Goal: Information Seeking & Learning: Learn about a topic

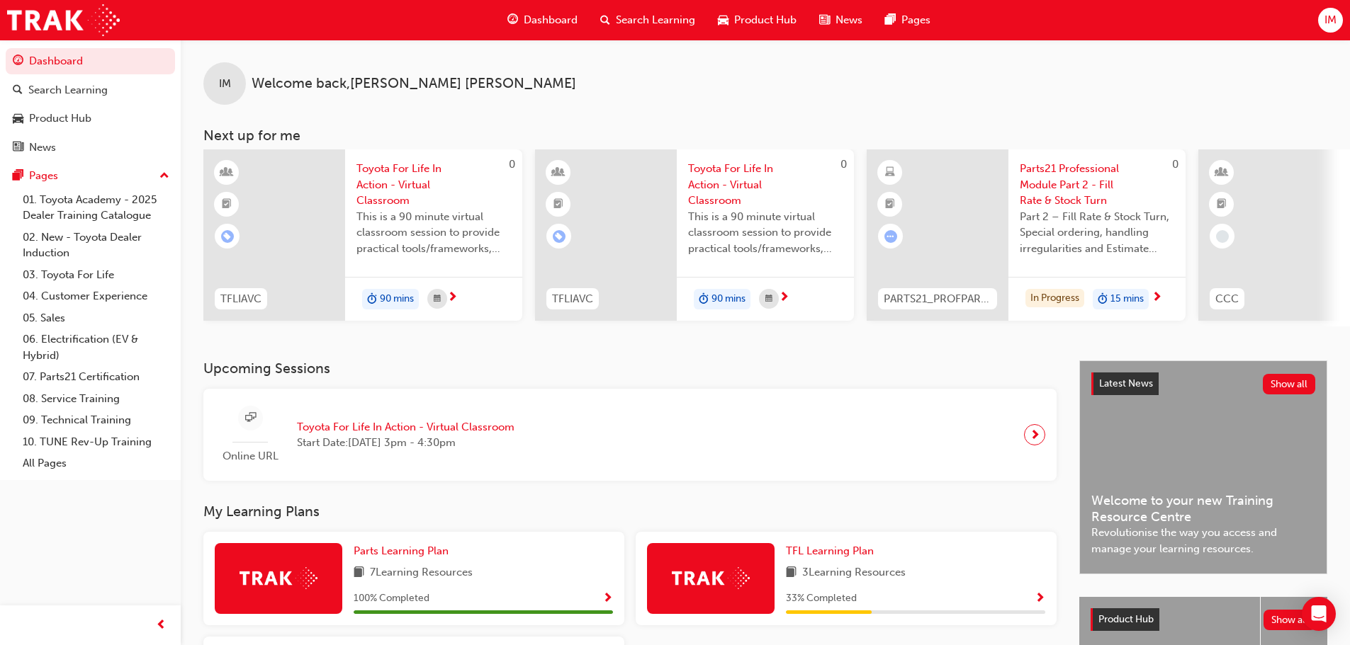
click at [744, 20] on span "Product Hub" at bounding box center [765, 20] width 62 height 16
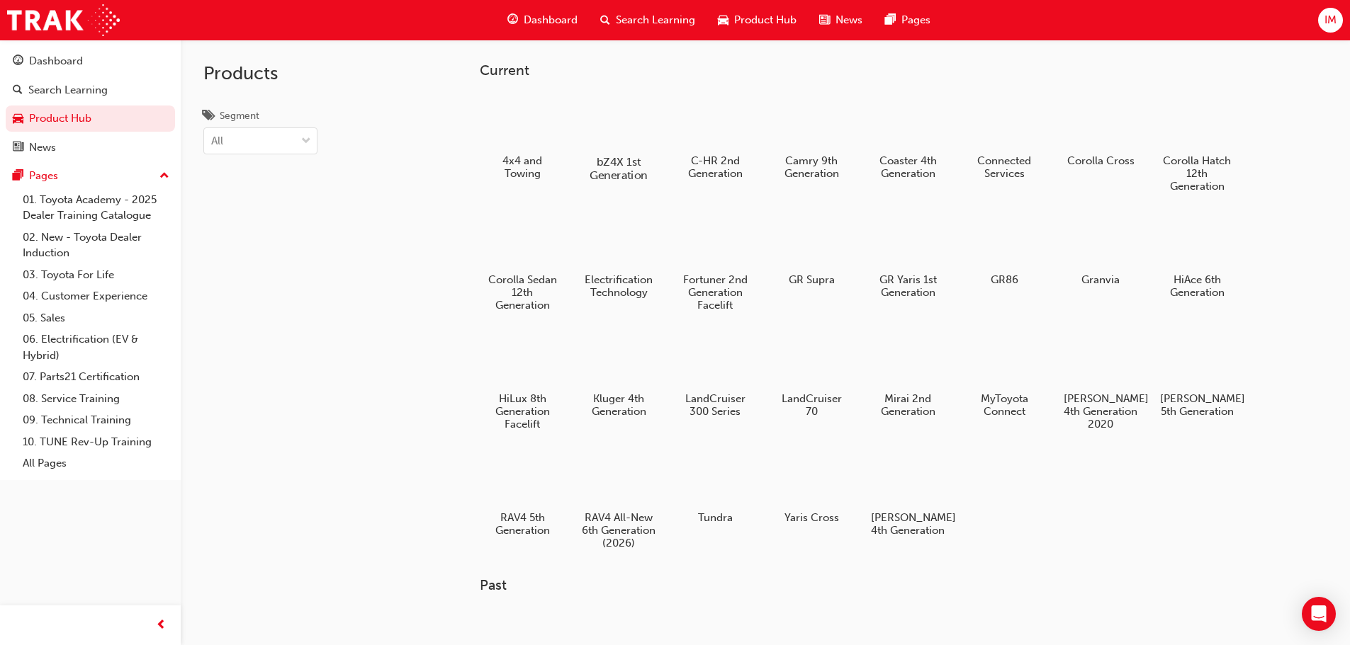
click at [601, 142] on div at bounding box center [618, 121] width 79 height 56
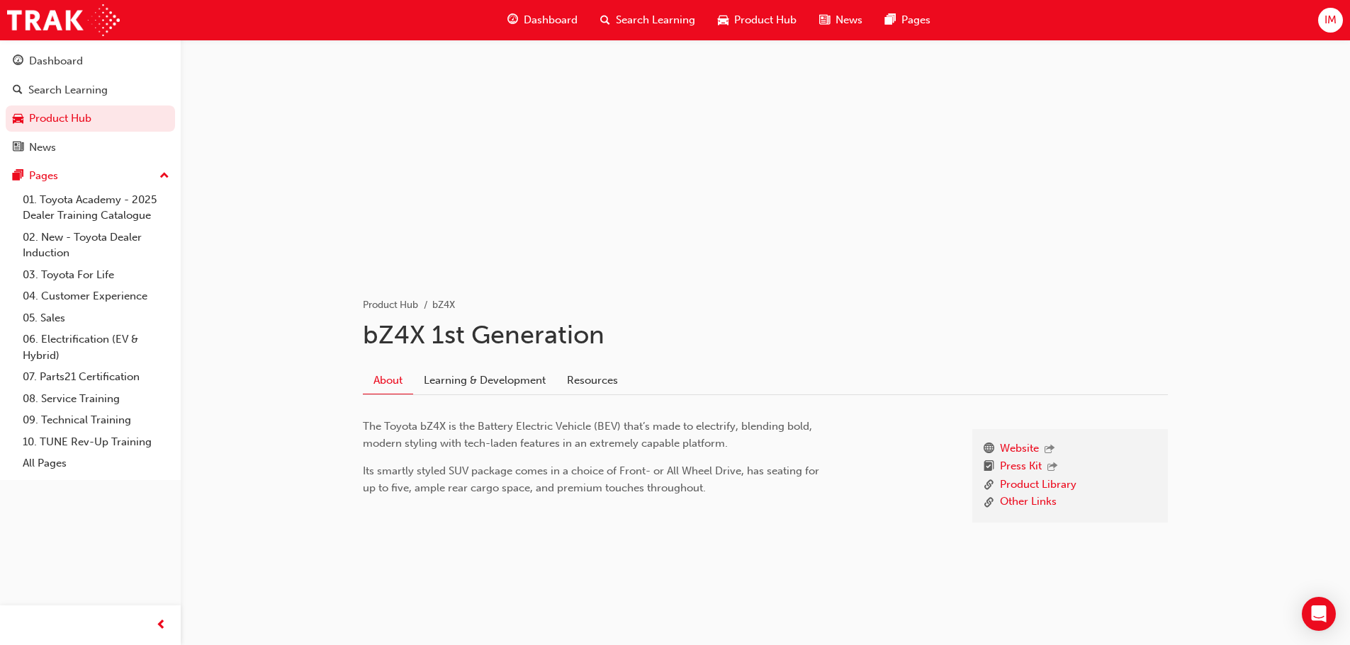
scroll to position [52, 0]
click at [526, 383] on link "Learning & Development" at bounding box center [484, 376] width 143 height 27
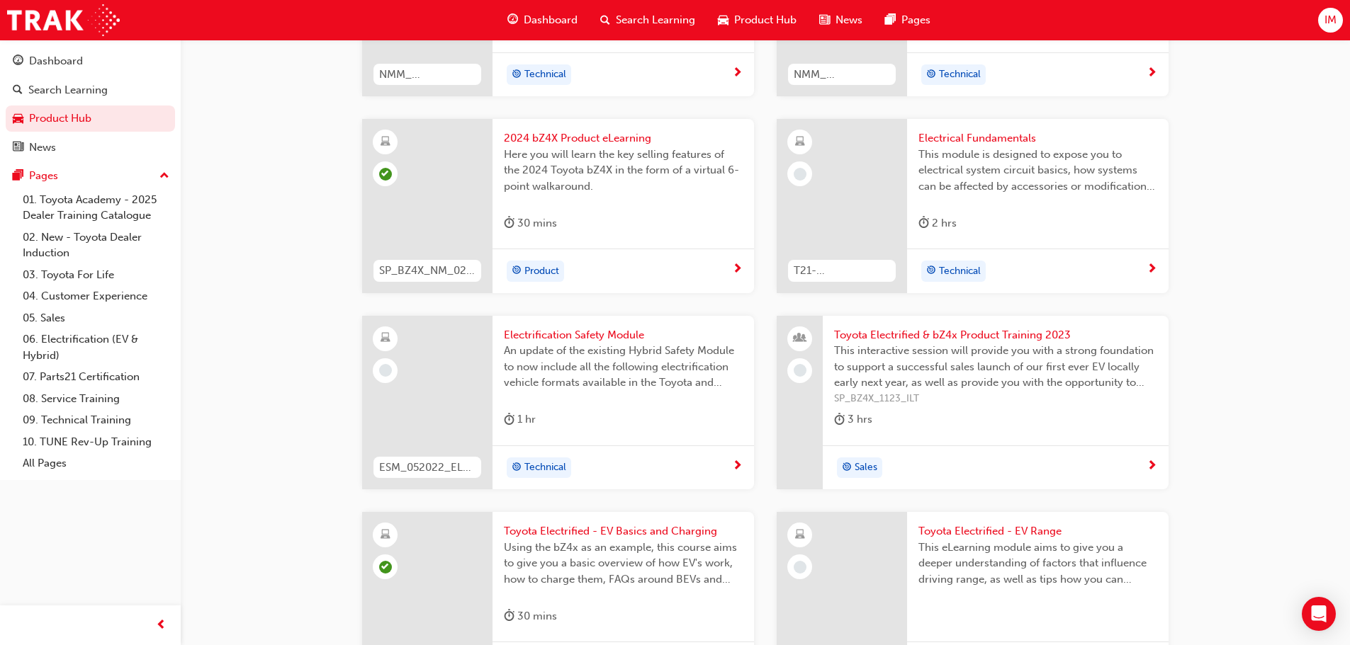
scroll to position [1015, 0]
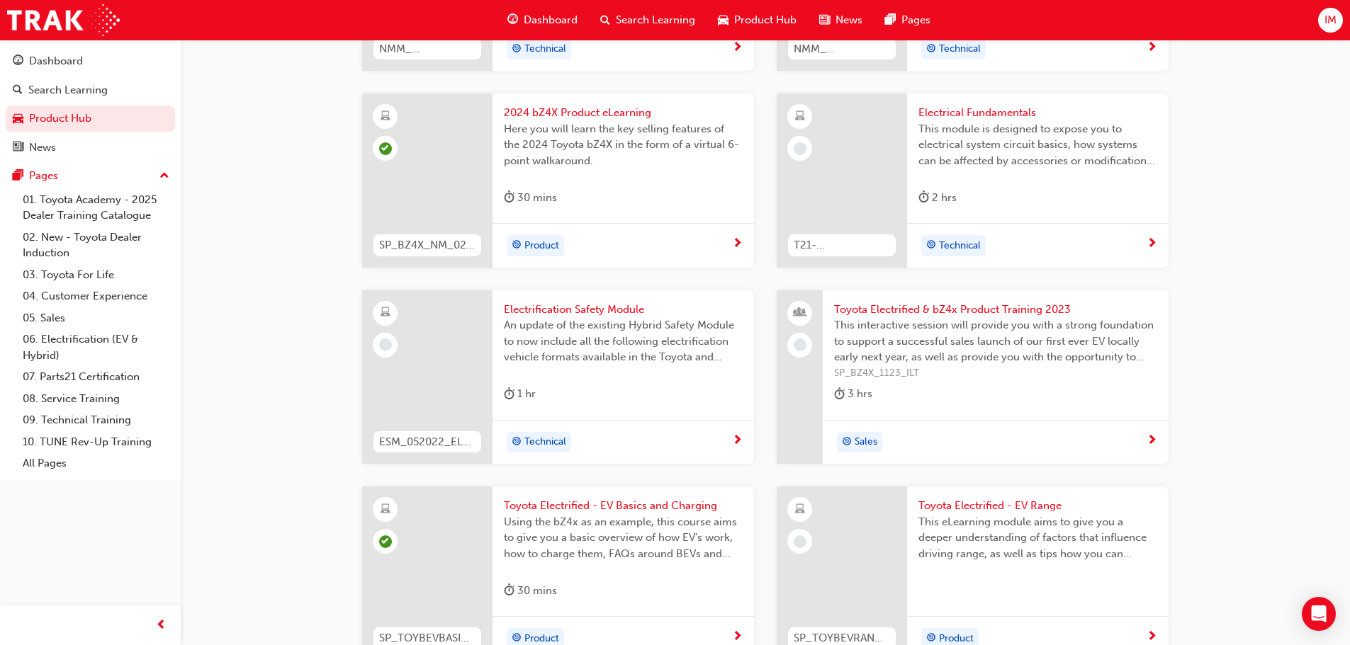
click at [577, 302] on span "Electrification Safety Module" at bounding box center [623, 310] width 239 height 16
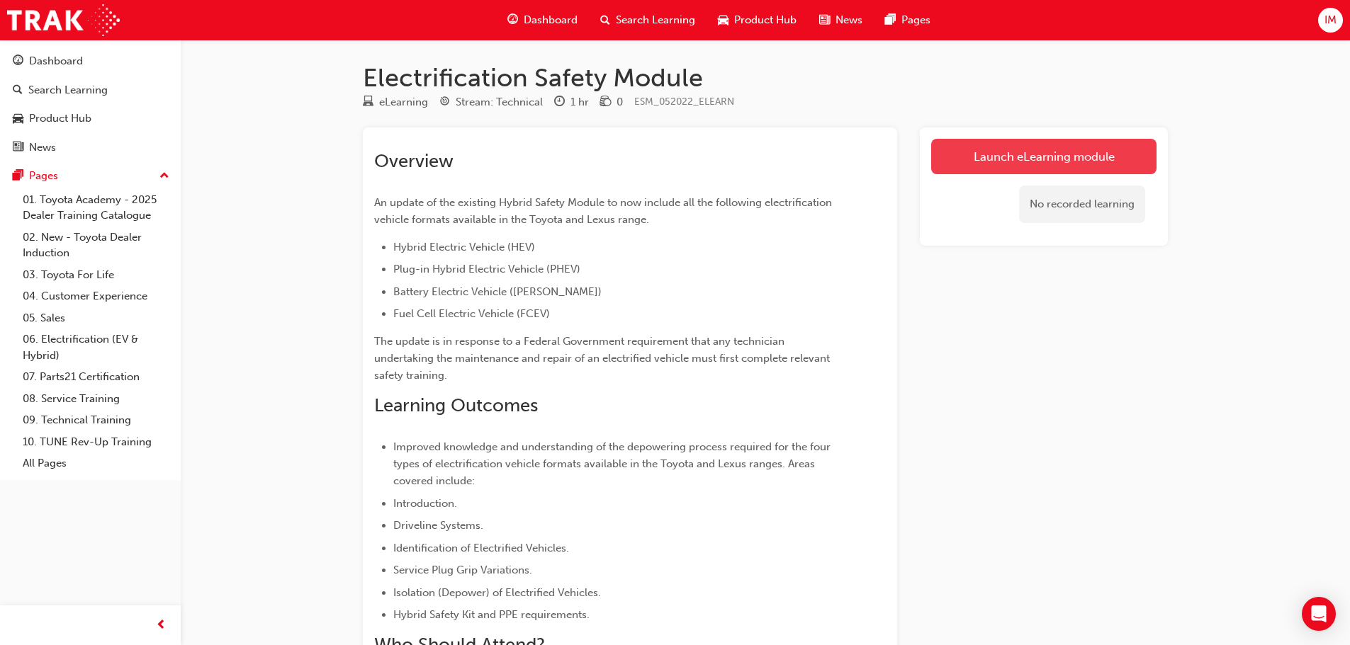
click at [981, 155] on link "Launch eLearning module" at bounding box center [1043, 156] width 225 height 35
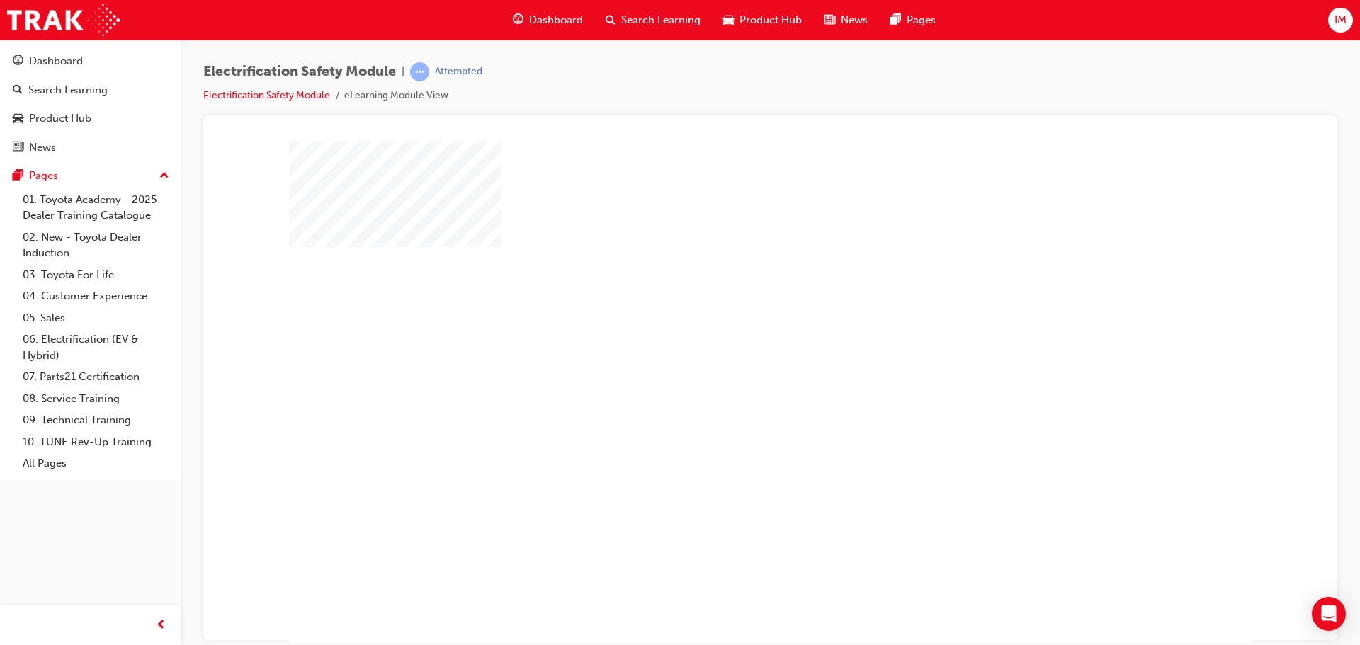
click at [730, 351] on div "play" at bounding box center [730, 351] width 0 height 0
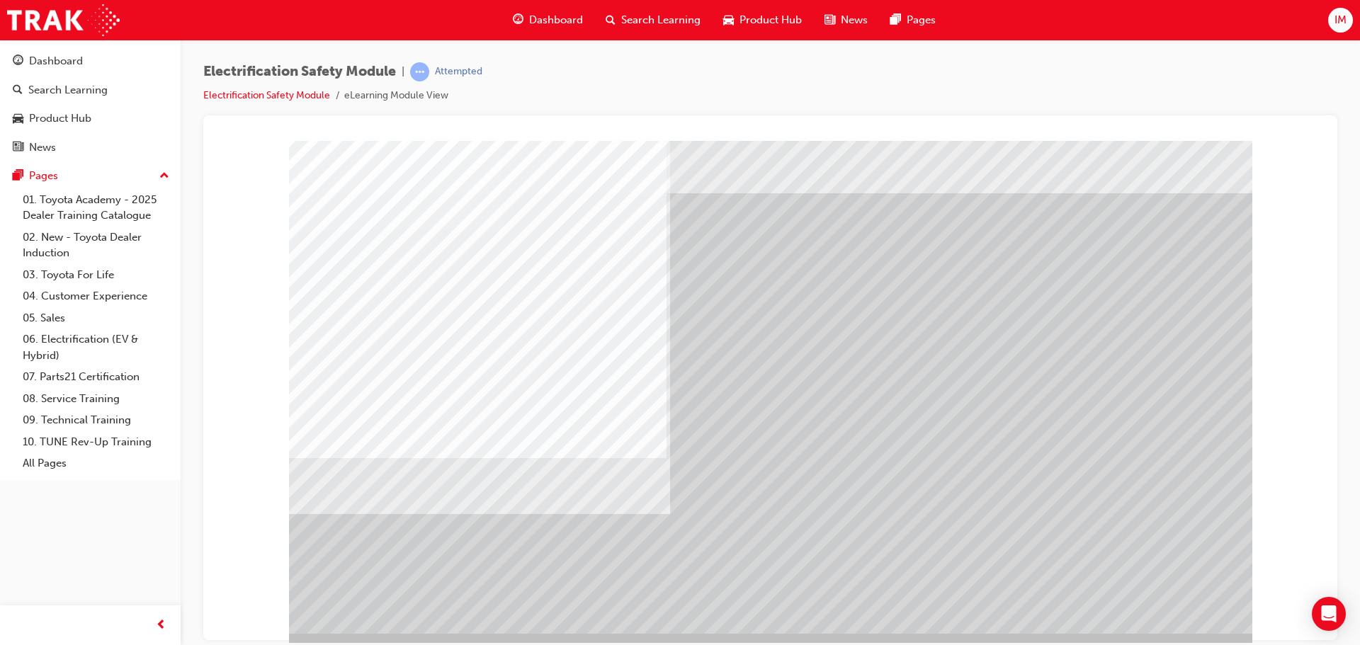
scroll to position [29, 0]
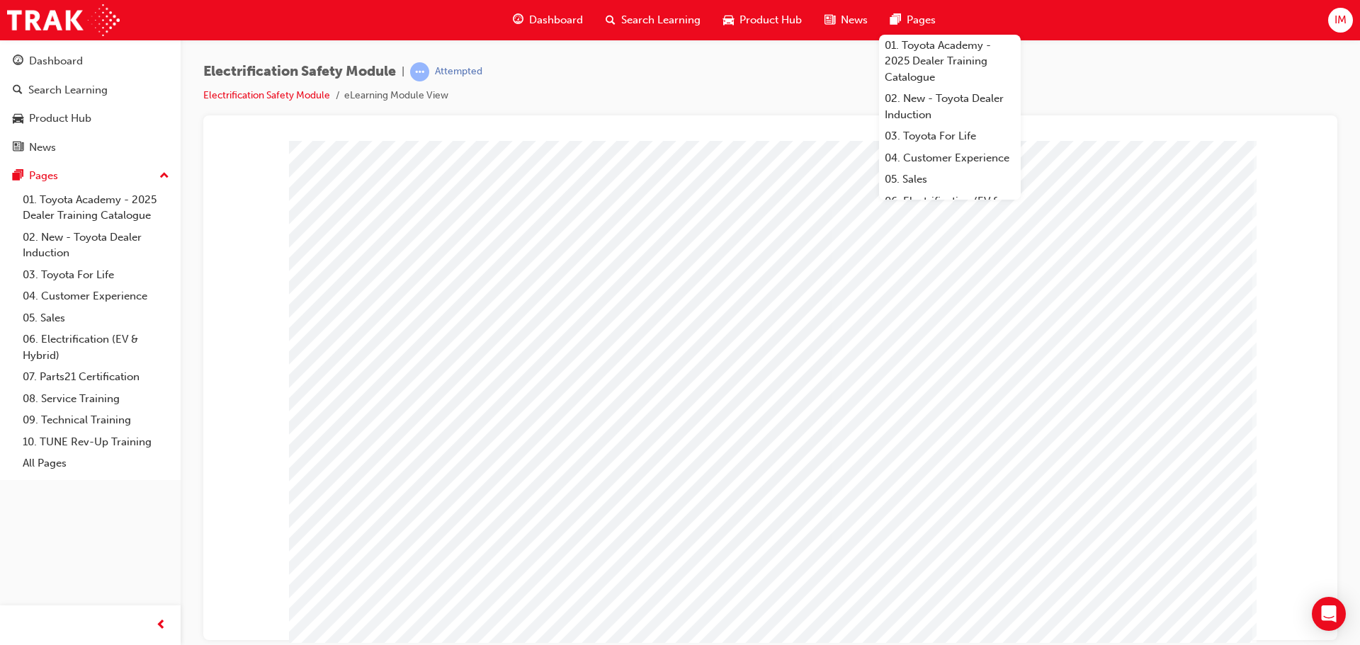
drag, startPoint x: 1120, startPoint y: 604, endPoint x: 1112, endPoint y: 613, distance: 12.1
click at [1114, 613] on div at bounding box center [771, 395] width 964 height 510
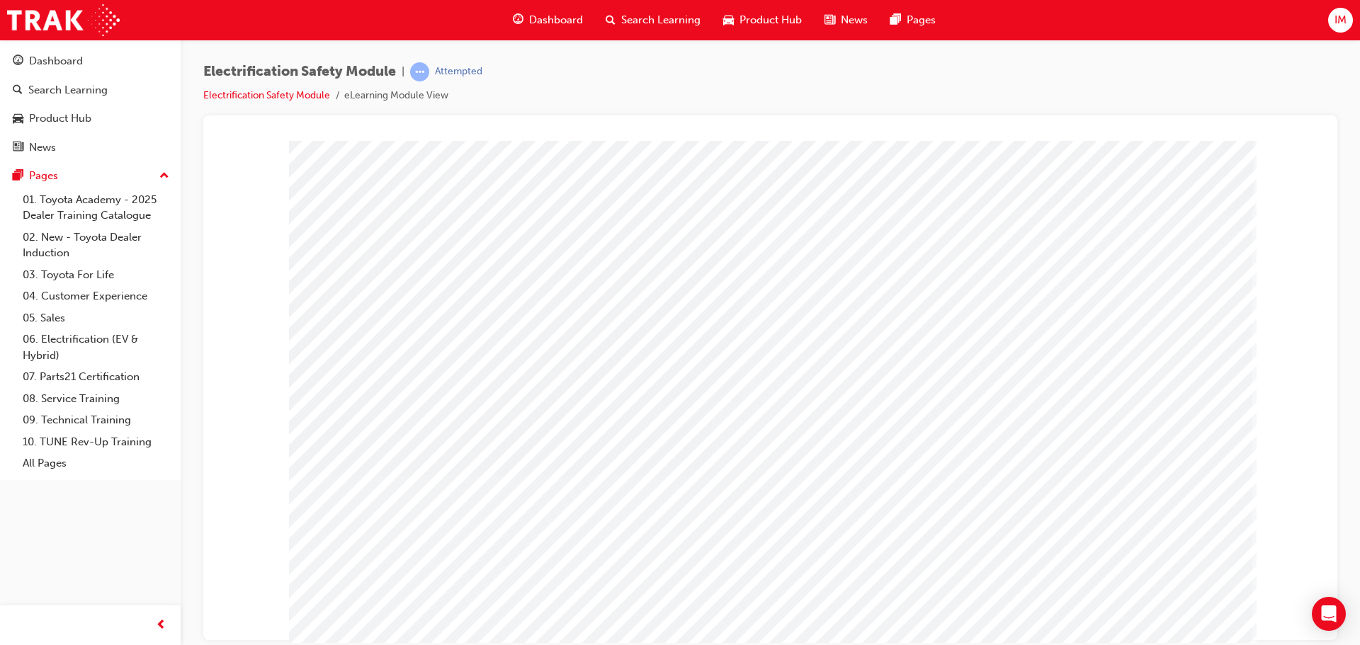
drag, startPoint x: 1170, startPoint y: 372, endPoint x: 1185, endPoint y: 410, distance: 40.4
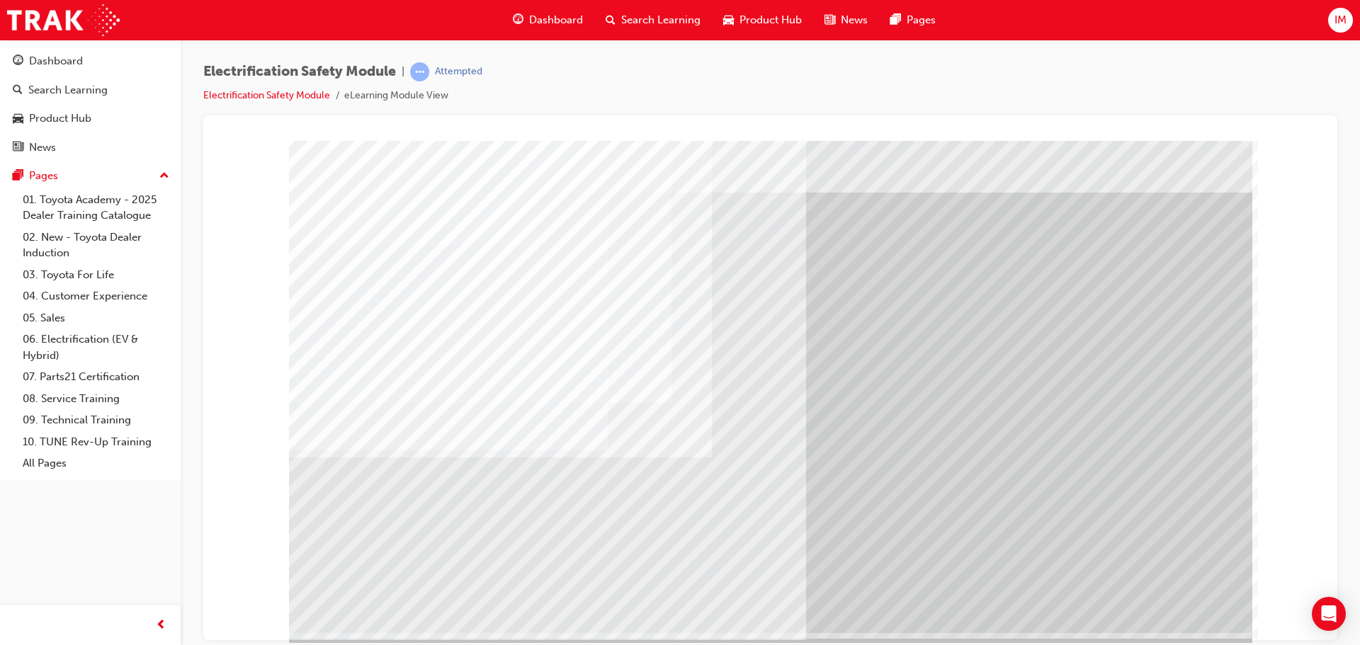
scroll to position [29, 0]
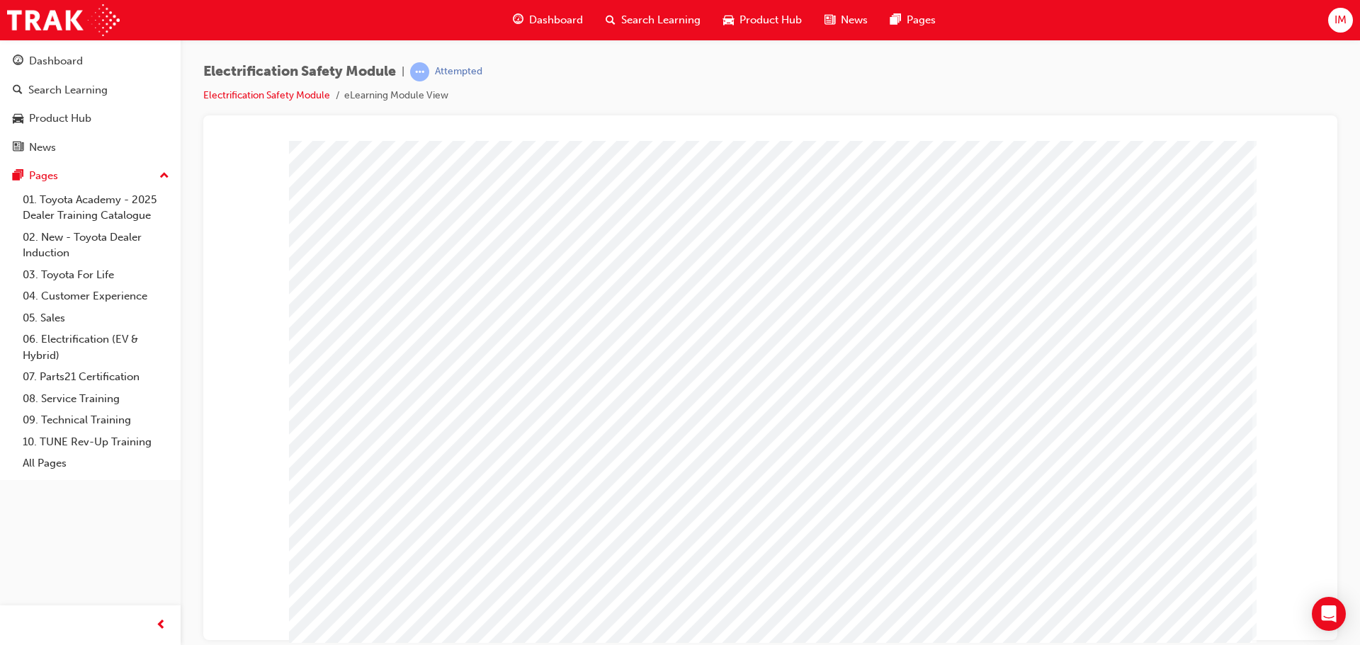
drag, startPoint x: 853, startPoint y: 278, endPoint x: 843, endPoint y: 286, distance: 12.6
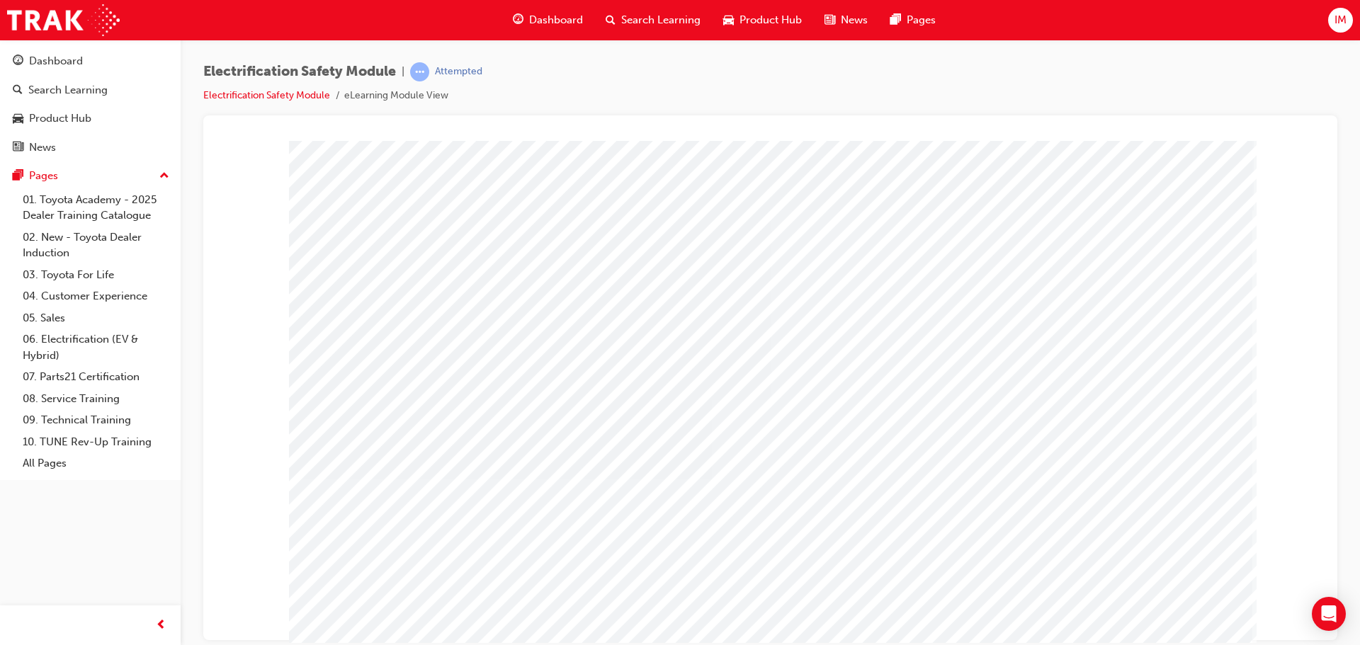
drag, startPoint x: 843, startPoint y: 286, endPoint x: 906, endPoint y: 239, distance: 78.5
drag, startPoint x: 993, startPoint y: 244, endPoint x: 899, endPoint y: 239, distance: 93.7
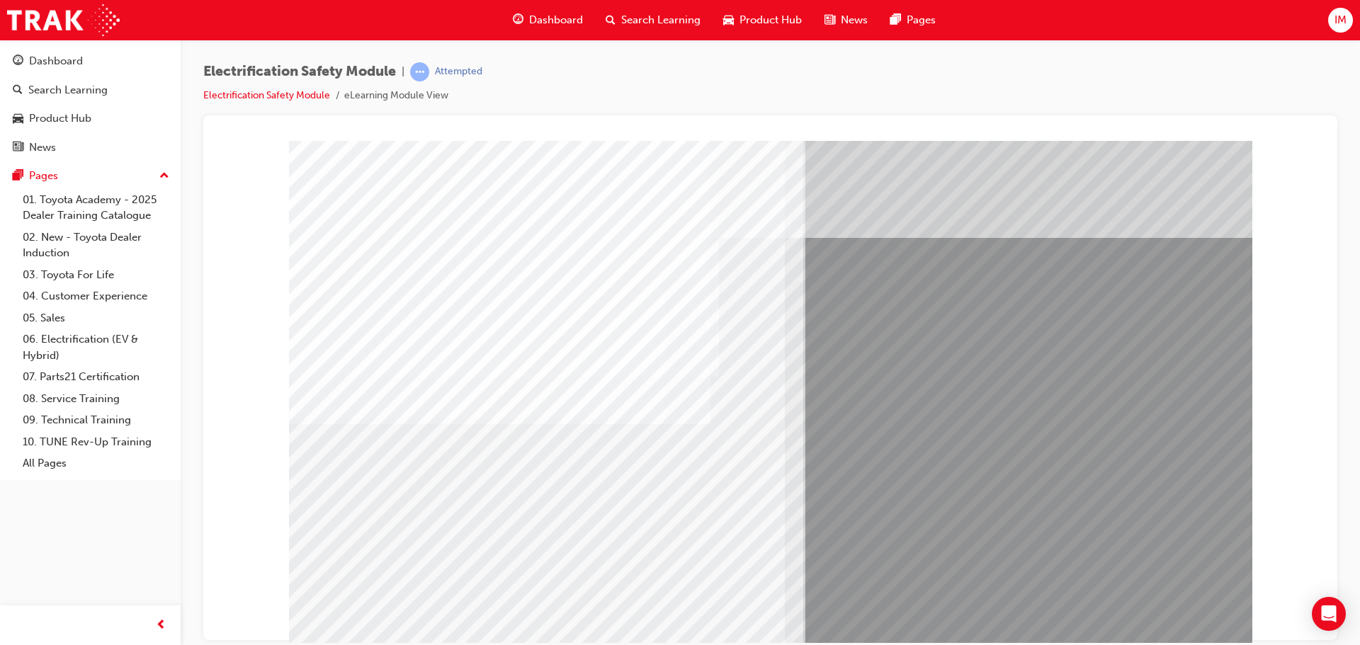
drag, startPoint x: 485, startPoint y: 524, endPoint x: 498, endPoint y: 523, distance: 13.5
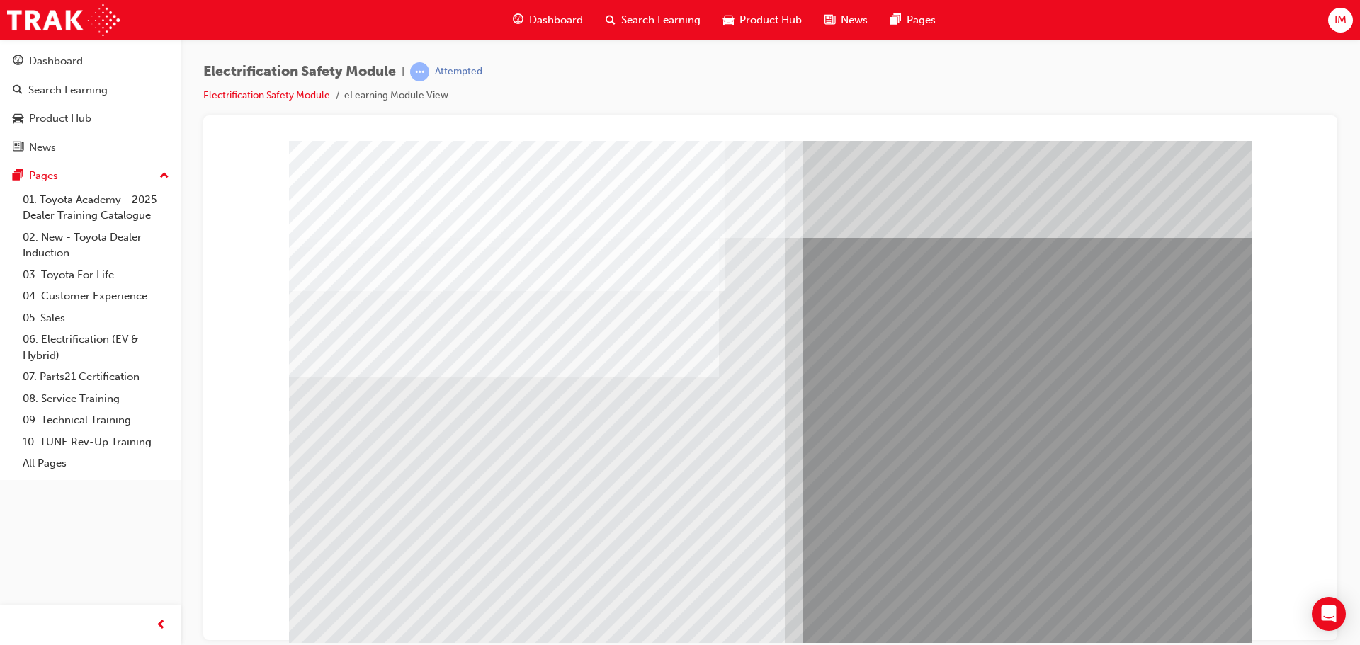
drag, startPoint x: 396, startPoint y: 514, endPoint x: 519, endPoint y: 518, distance: 123.3
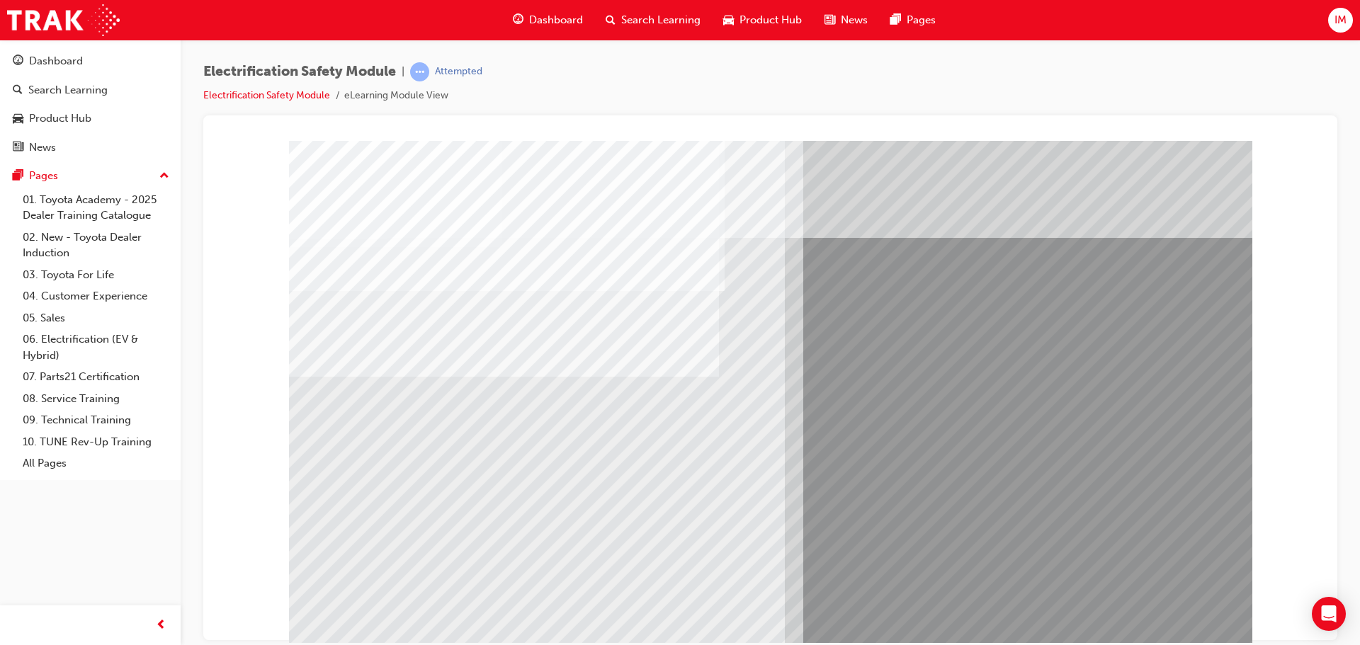
drag, startPoint x: 395, startPoint y: 526, endPoint x: 405, endPoint y: 526, distance: 9.9
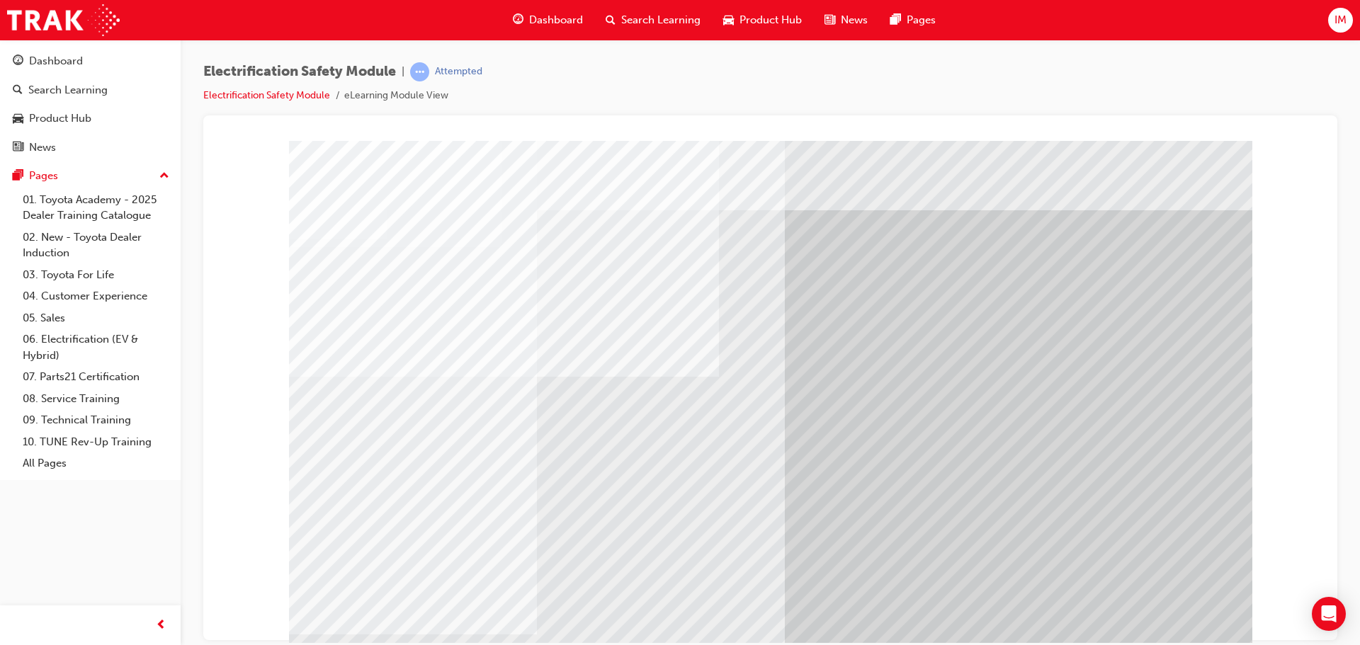
drag, startPoint x: 668, startPoint y: 530, endPoint x: 756, endPoint y: 541, distance: 88.6
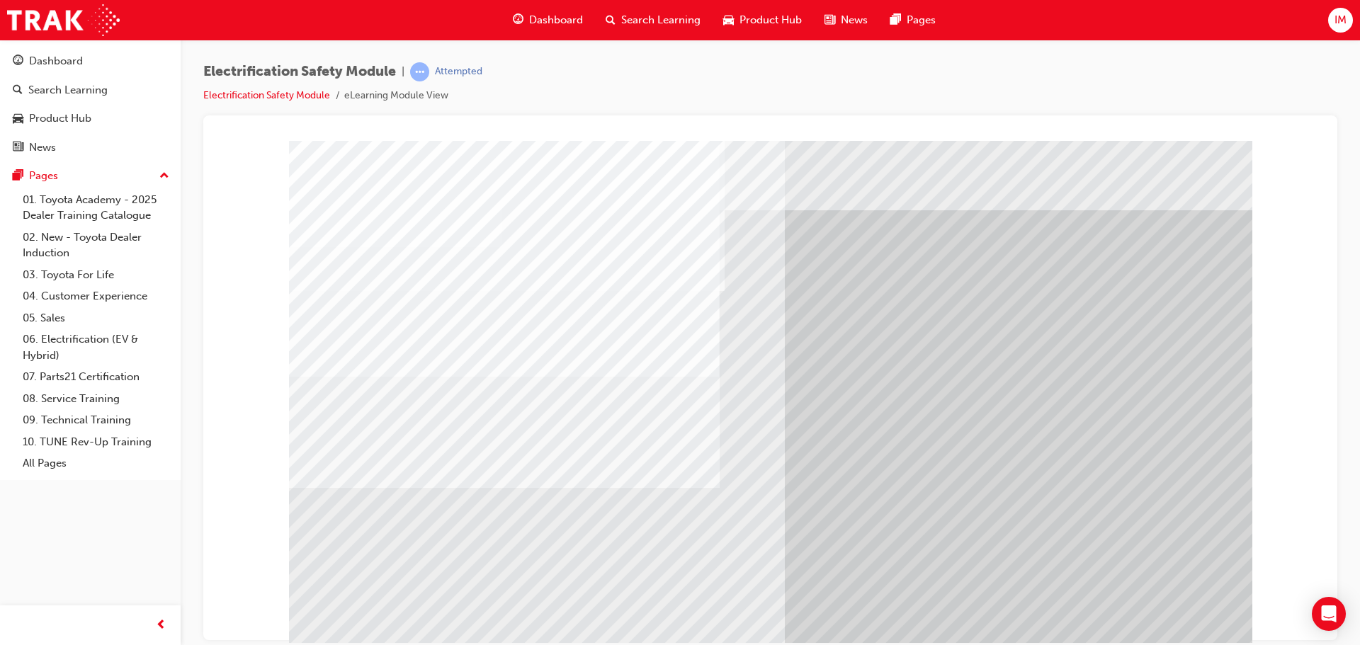
drag, startPoint x: 356, startPoint y: 530, endPoint x: 412, endPoint y: 526, distance: 56.1
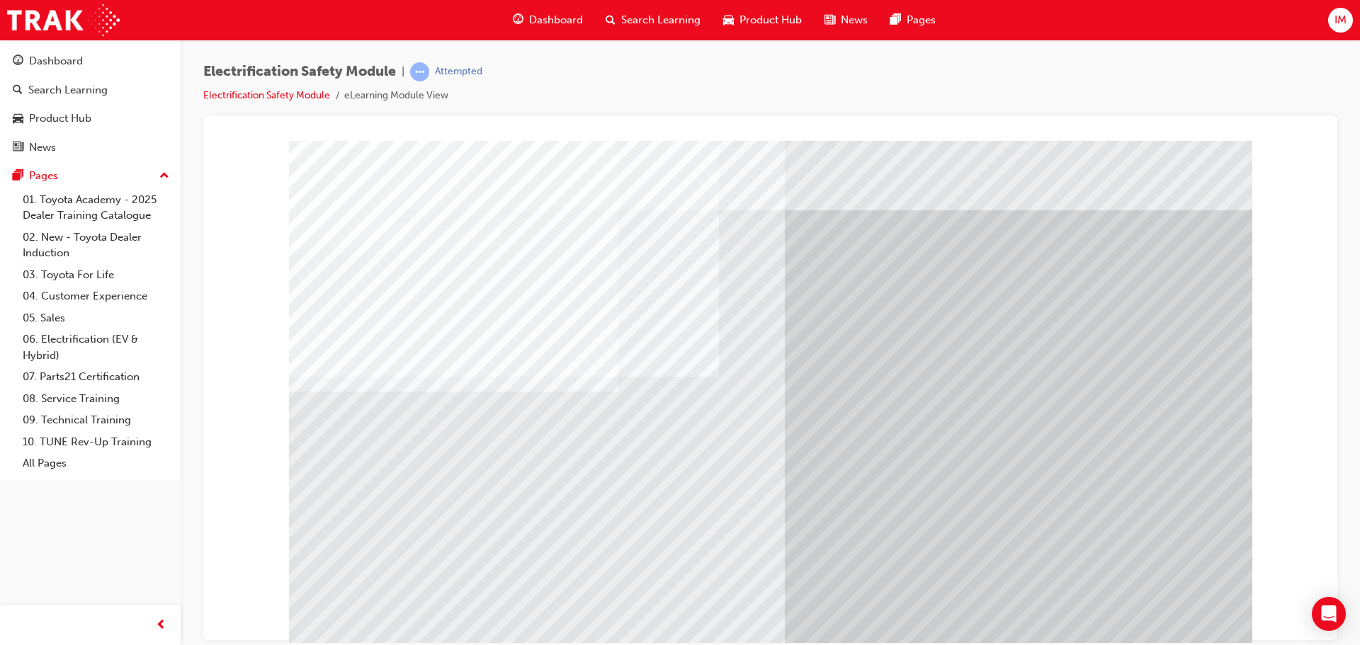
drag, startPoint x: 412, startPoint y: 526, endPoint x: 510, endPoint y: 518, distance: 98.8
click at [448, 524] on div "multistate" at bounding box center [771, 395] width 964 height 510
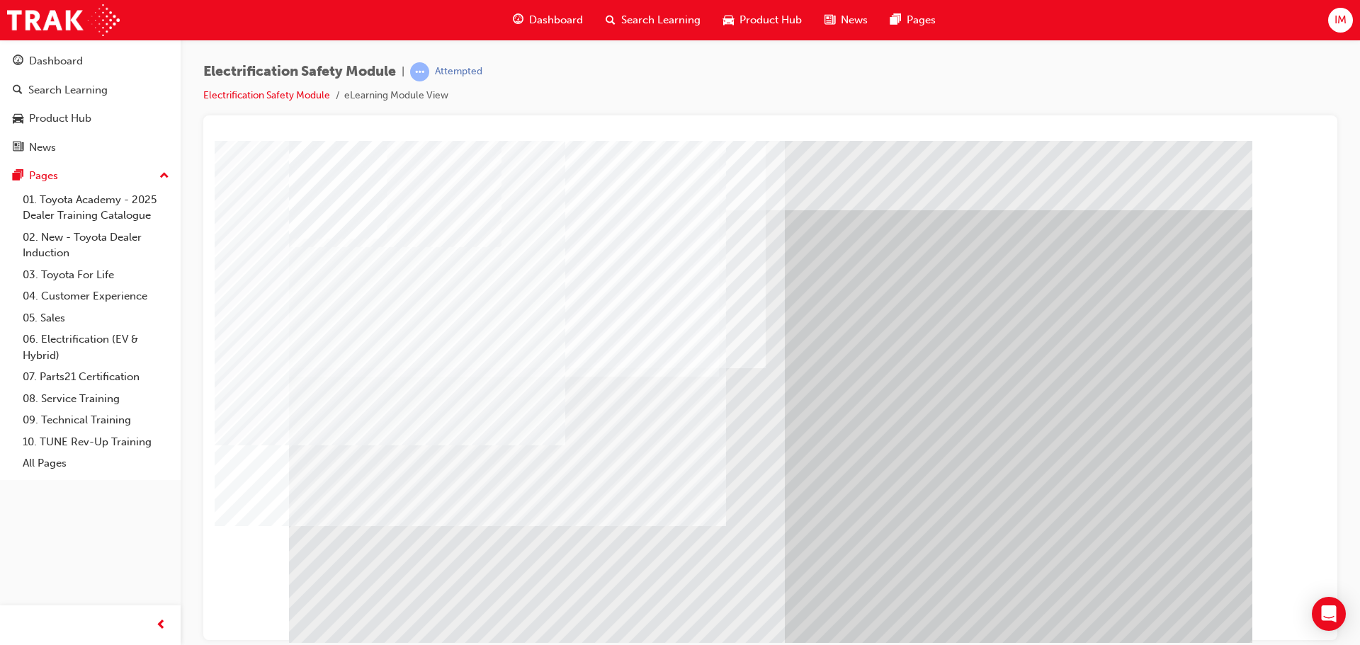
drag, startPoint x: 510, startPoint y: 518, endPoint x: 573, endPoint y: 515, distance: 63.1
drag, startPoint x: 575, startPoint y: 515, endPoint x: 642, endPoint y: 510, distance: 66.8
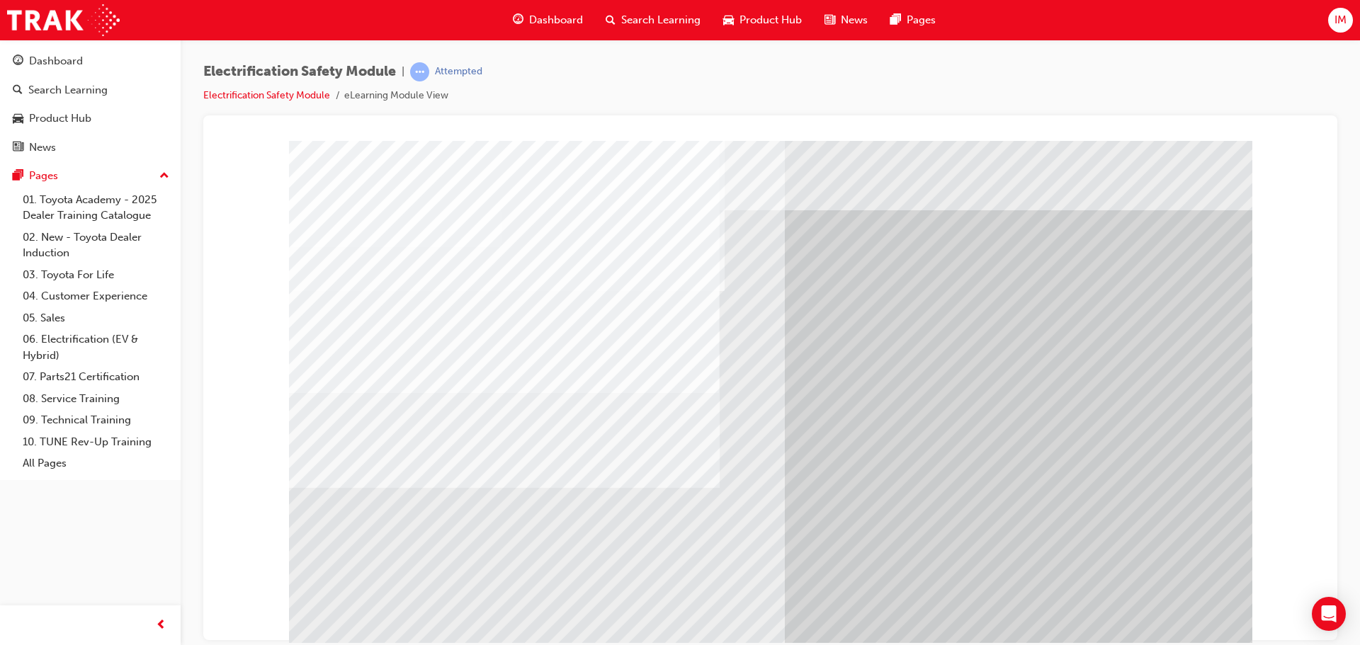
drag, startPoint x: 1146, startPoint y: 616, endPoint x: 714, endPoint y: 542, distance: 437.7
drag, startPoint x: 408, startPoint y: 514, endPoint x: 435, endPoint y: 513, distance: 26.9
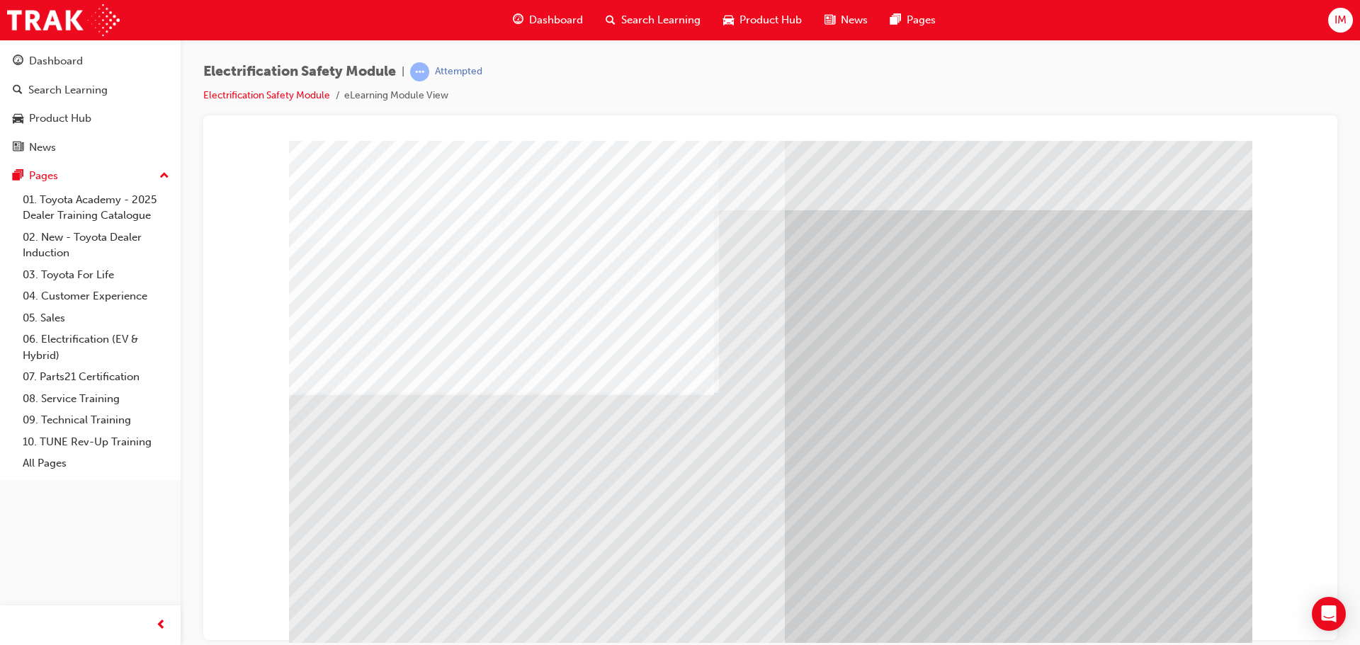
drag, startPoint x: 585, startPoint y: 517, endPoint x: 643, endPoint y: 511, distance: 58.4
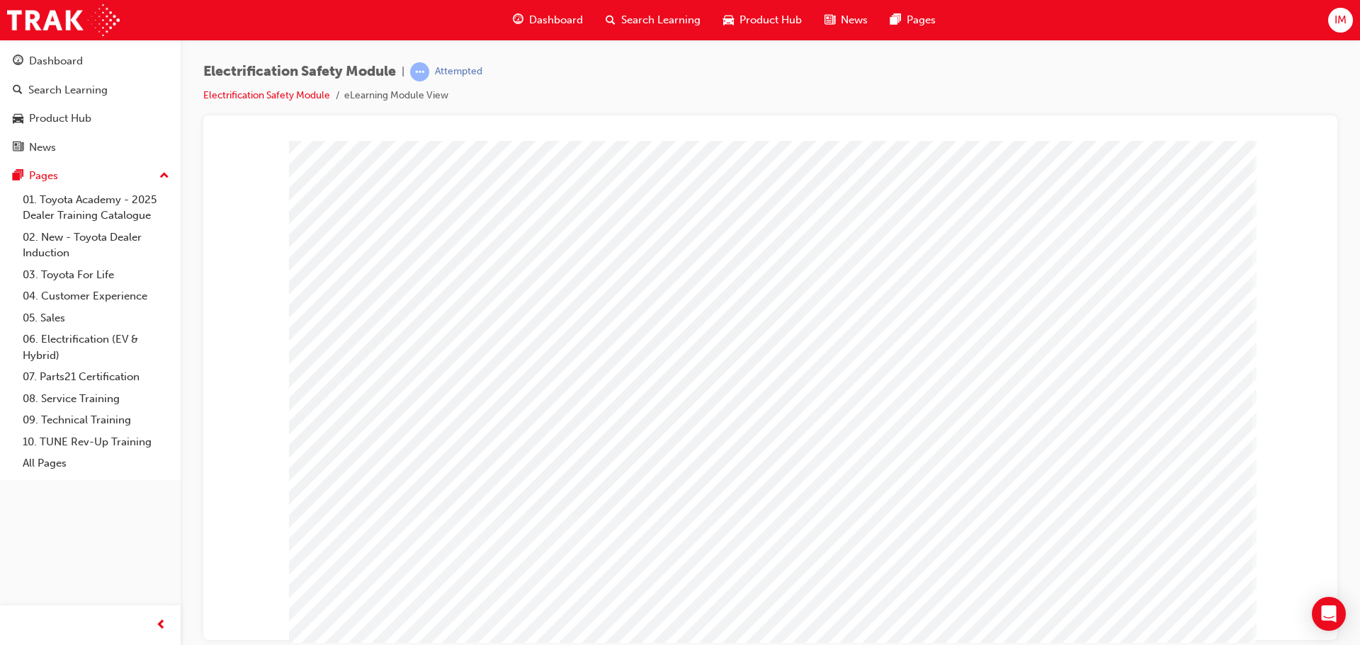
drag, startPoint x: 920, startPoint y: 560, endPoint x: 1012, endPoint y: 553, distance: 92.4
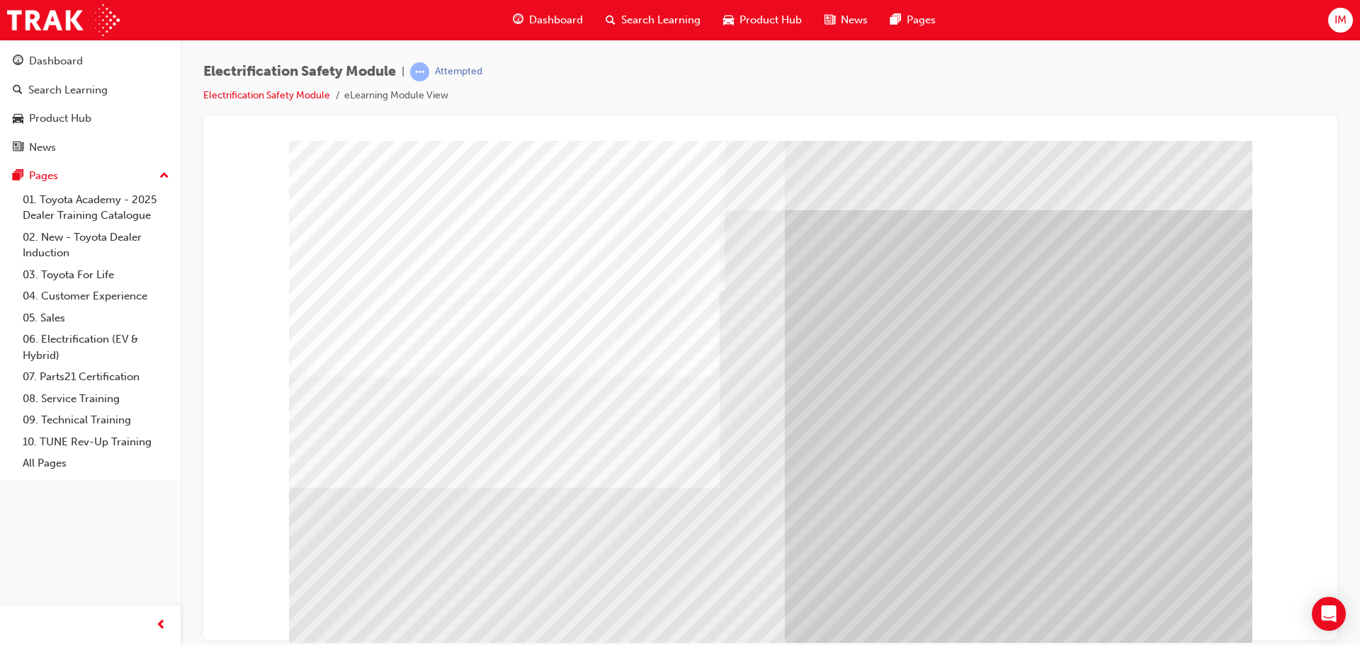
click at [425, 402] on div "multistate" at bounding box center [771, 395] width 964 height 510
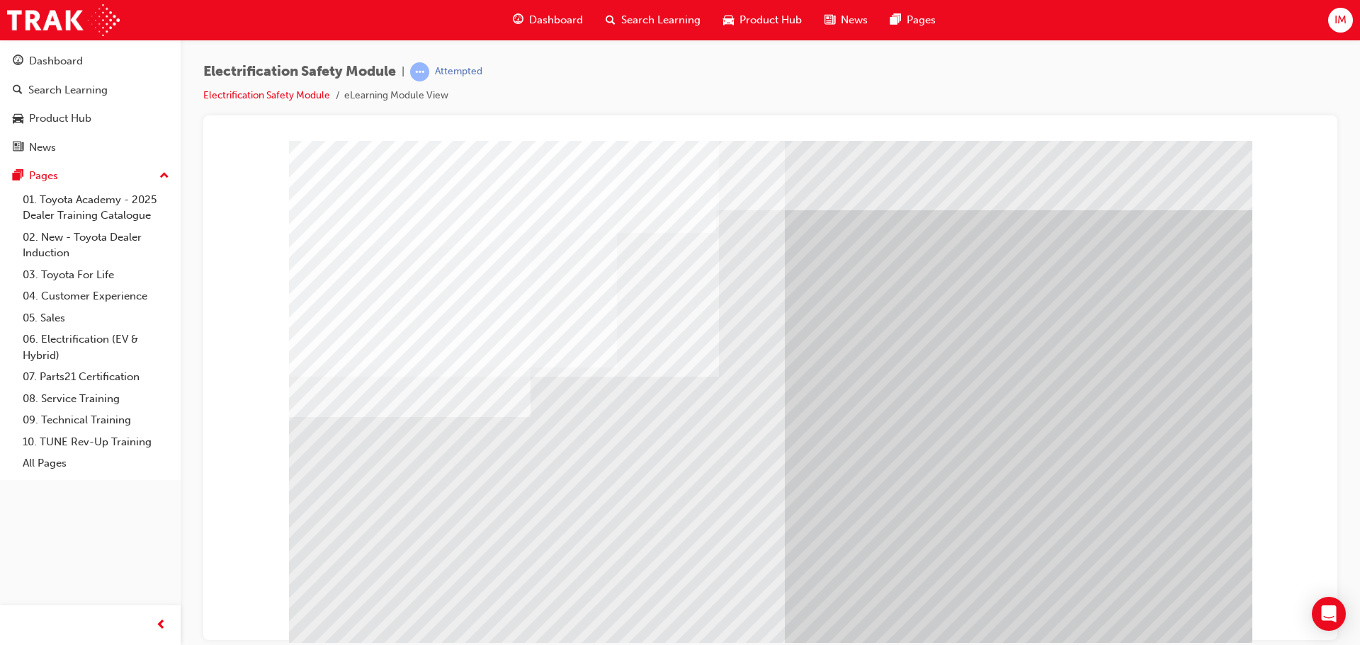
drag, startPoint x: 411, startPoint y: 533, endPoint x: 485, endPoint y: 478, distance: 92.3
drag, startPoint x: 490, startPoint y: 469, endPoint x: 526, endPoint y: 560, distance: 98.3
drag, startPoint x: 524, startPoint y: 570, endPoint x: 520, endPoint y: 564, distance: 7.3
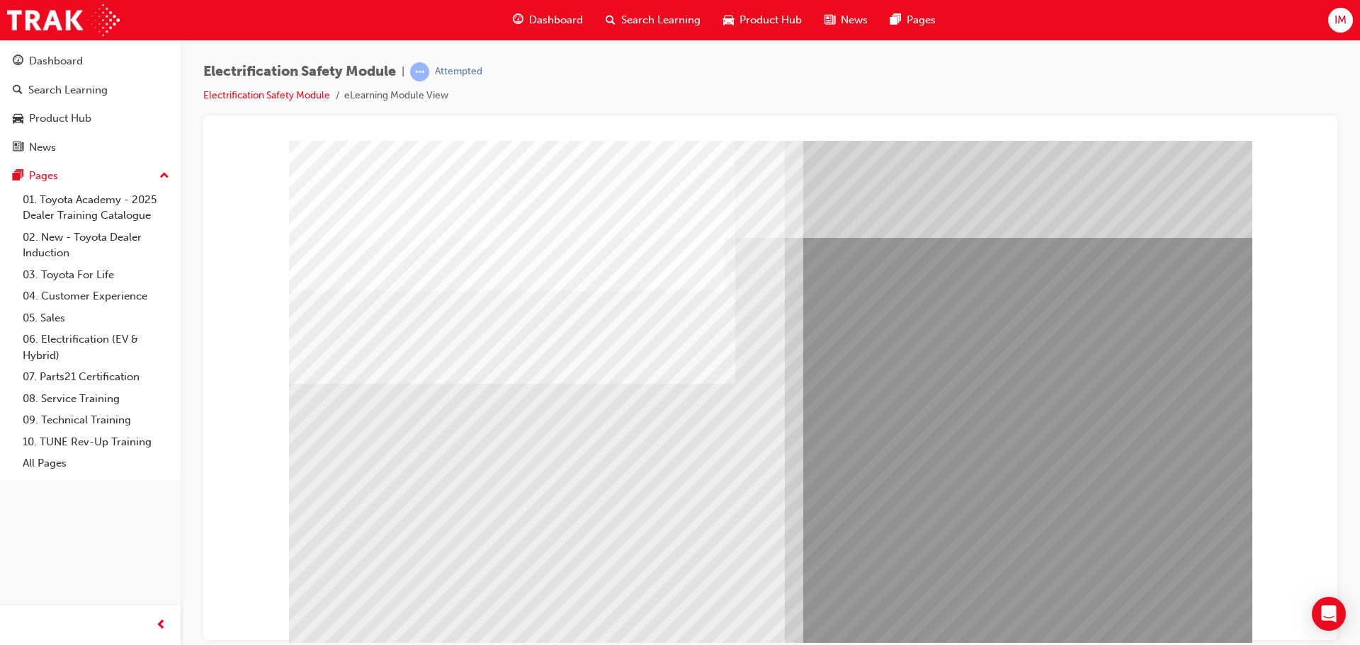
drag, startPoint x: 355, startPoint y: 499, endPoint x: 385, endPoint y: 502, distance: 30.5
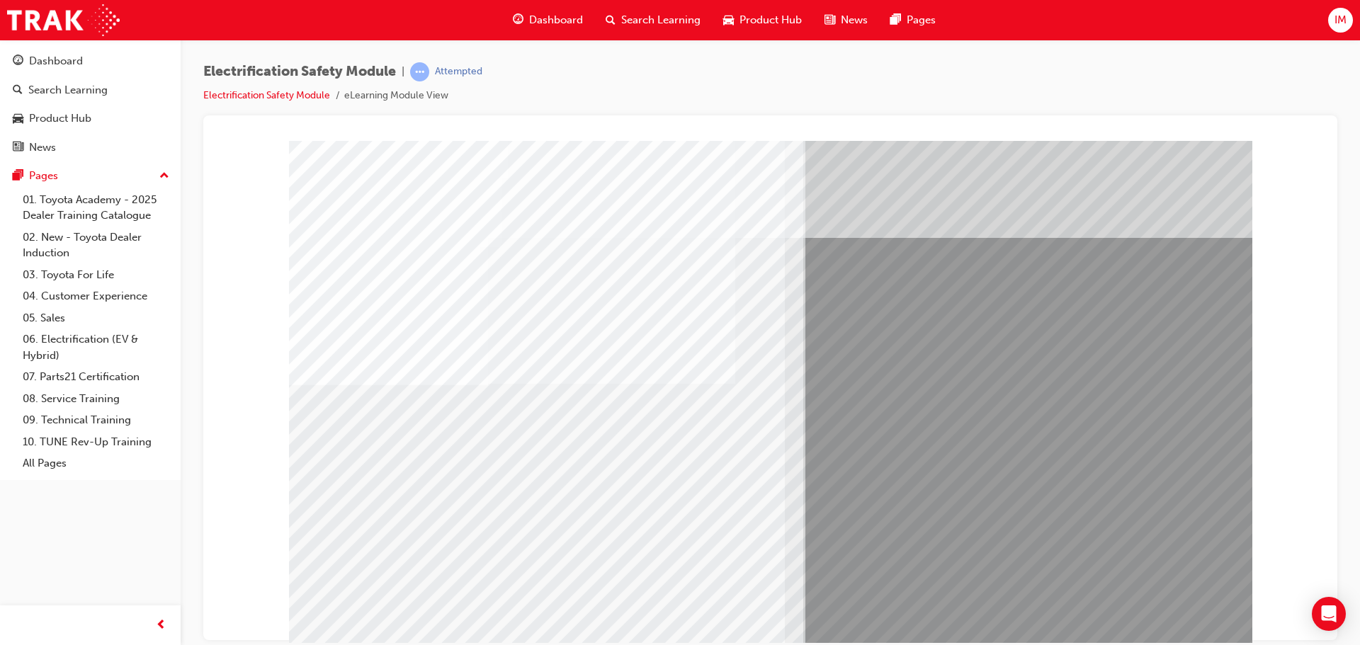
drag, startPoint x: 414, startPoint y: 502, endPoint x: 460, endPoint y: 507, distance: 46.2
drag, startPoint x: 460, startPoint y: 507, endPoint x: 529, endPoint y: 504, distance: 68.8
click at [509, 507] on div "multistate" at bounding box center [771, 395] width 964 height 510
drag, startPoint x: 529, startPoint y: 504, endPoint x: 554, endPoint y: 512, distance: 26.7
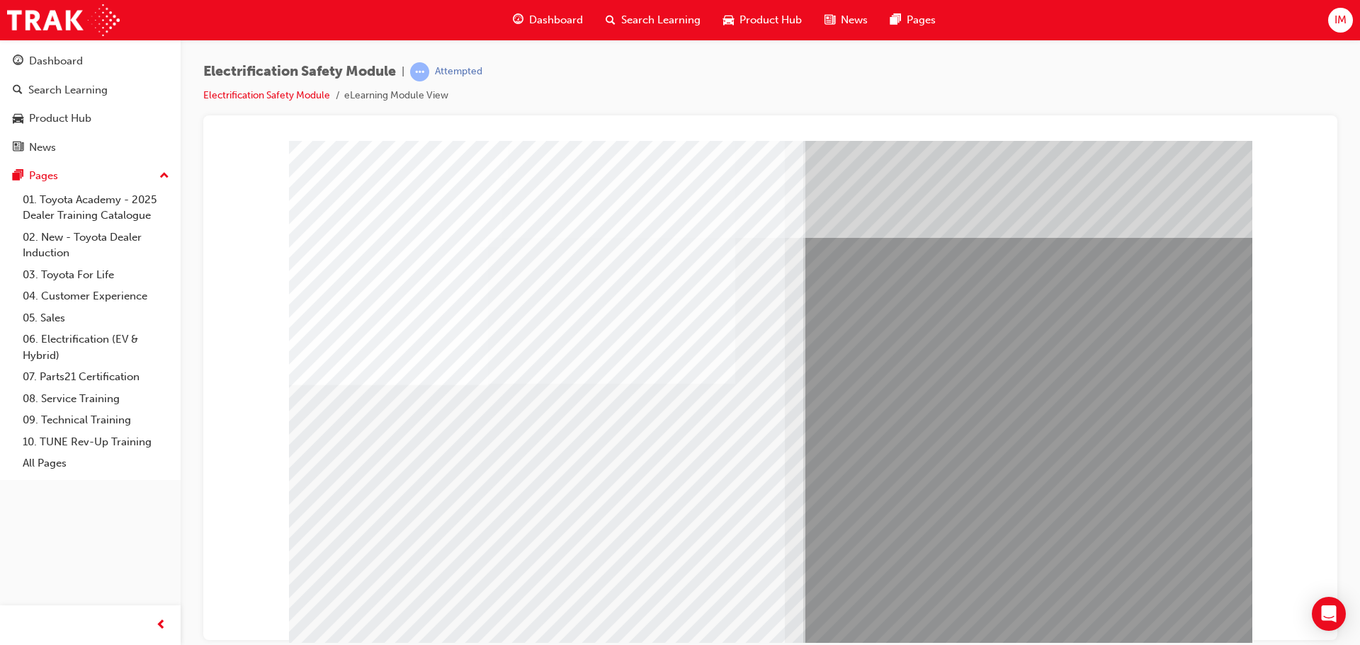
click at [554, 512] on div "multistate" at bounding box center [771, 395] width 964 height 510
drag, startPoint x: 568, startPoint y: 513, endPoint x: 612, endPoint y: 511, distance: 44.0
click at [599, 515] on div "multistate" at bounding box center [771, 395] width 964 height 510
drag, startPoint x: 612, startPoint y: 511, endPoint x: 648, endPoint y: 521, distance: 36.8
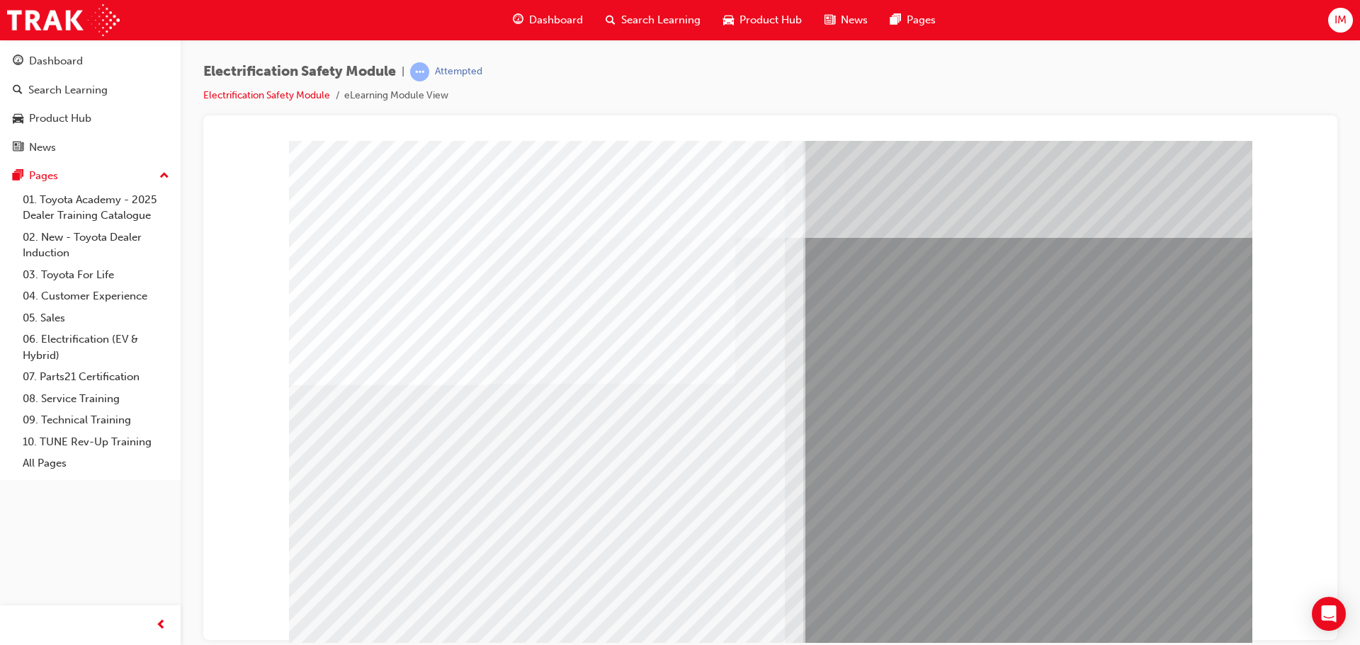
drag, startPoint x: 648, startPoint y: 521, endPoint x: 714, endPoint y: 514, distance: 66.9
click at [680, 521] on div "multistate" at bounding box center [771, 395] width 964 height 510
drag, startPoint x: 714, startPoint y: 514, endPoint x: 746, endPoint y: 534, distance: 37.6
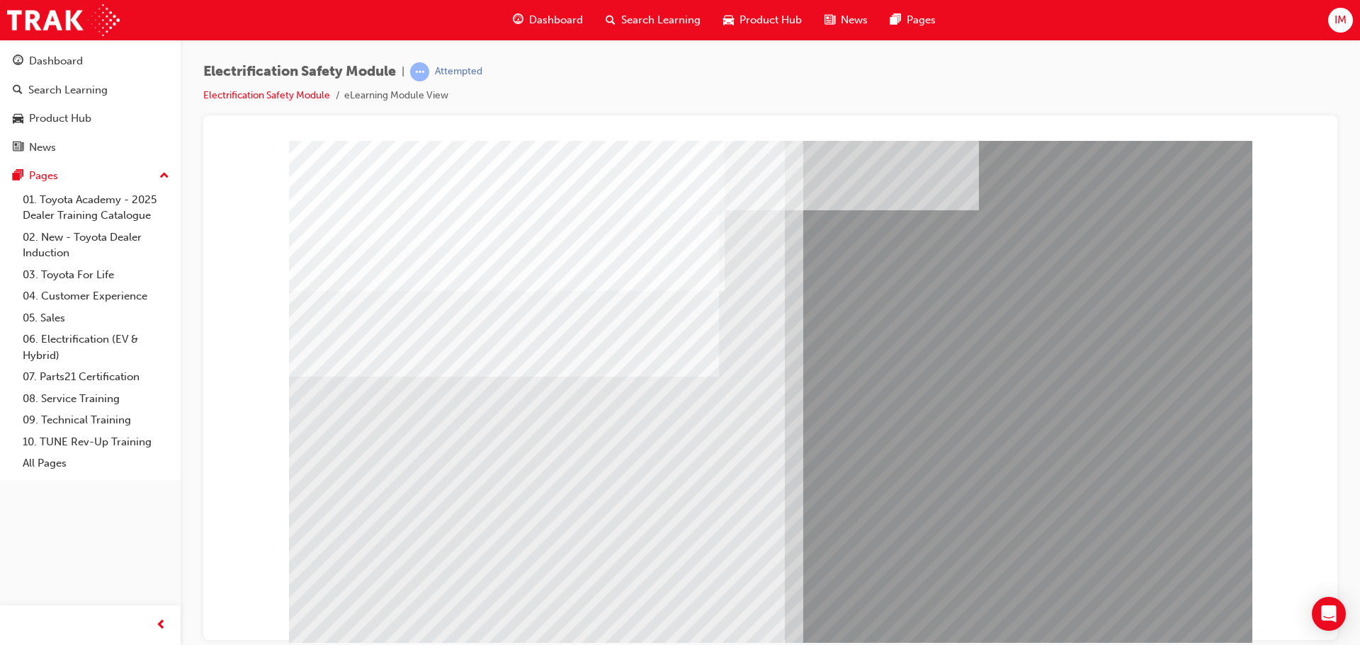
drag, startPoint x: 376, startPoint y: 490, endPoint x: 421, endPoint y: 493, distance: 44.7
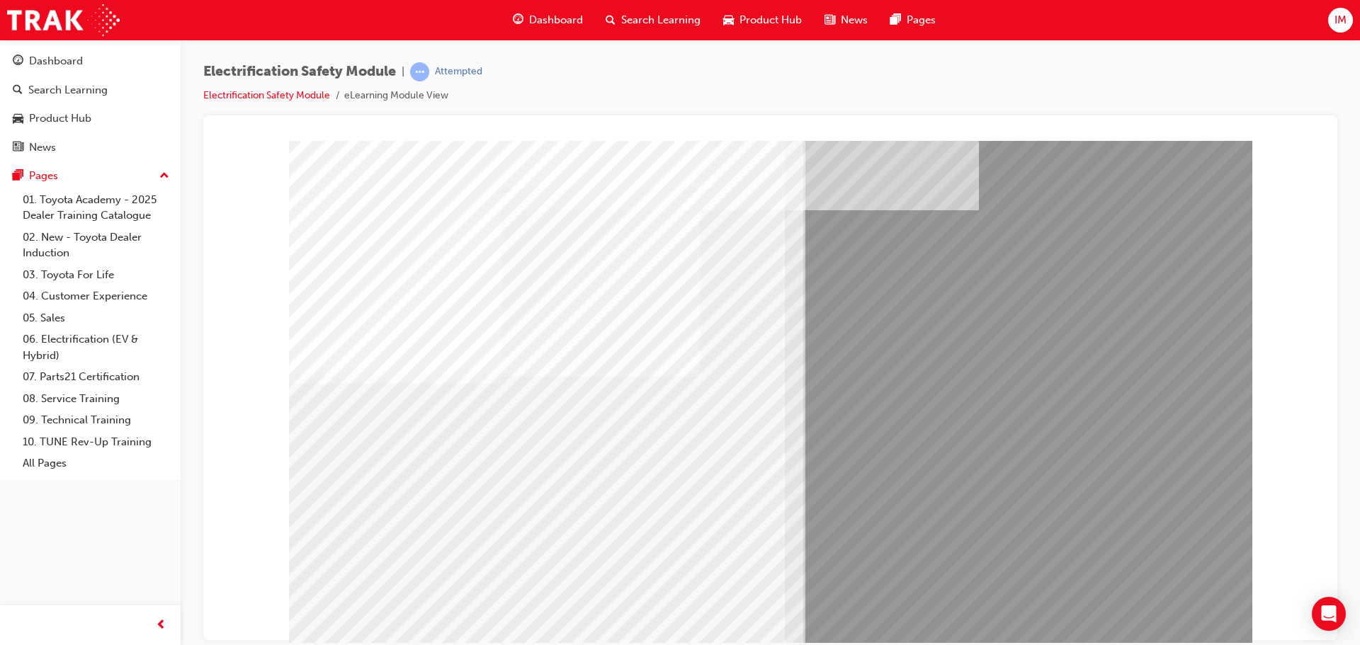
drag, startPoint x: 594, startPoint y: 502, endPoint x: 661, endPoint y: 507, distance: 67.4
drag, startPoint x: 661, startPoint y: 507, endPoint x: 639, endPoint y: 504, distance: 22.1
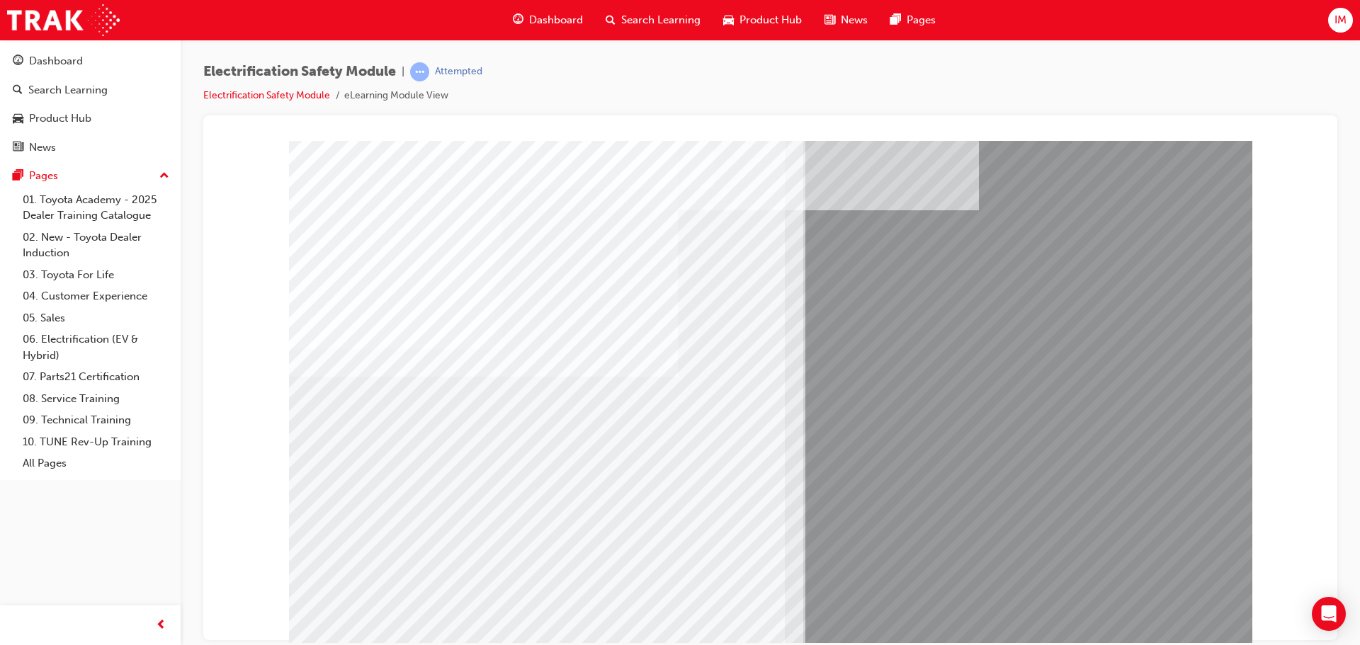
drag, startPoint x: 561, startPoint y: 502, endPoint x: 988, endPoint y: 570, distance: 431.9
click at [581, 507] on div "multistate" at bounding box center [771, 395] width 964 height 510
drag, startPoint x: 561, startPoint y: 509, endPoint x: 1011, endPoint y: 609, distance: 460.9
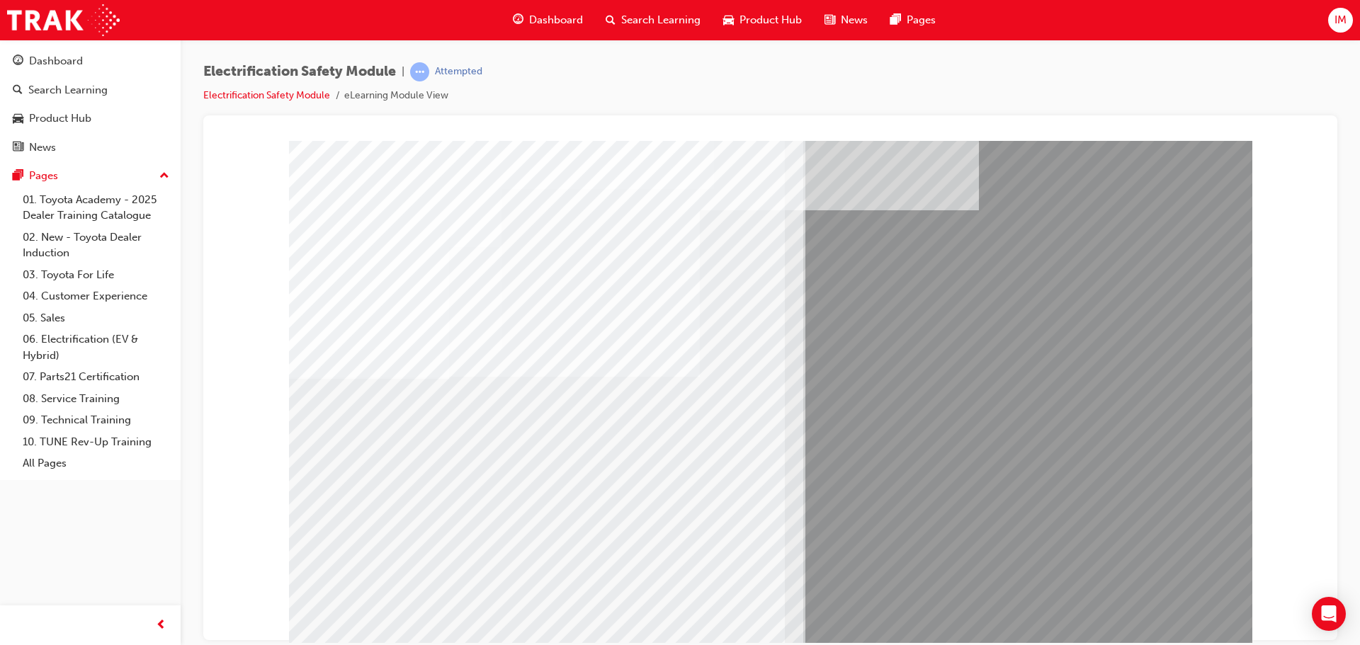
drag, startPoint x: 1122, startPoint y: 606, endPoint x: 1134, endPoint y: 615, distance: 14.7
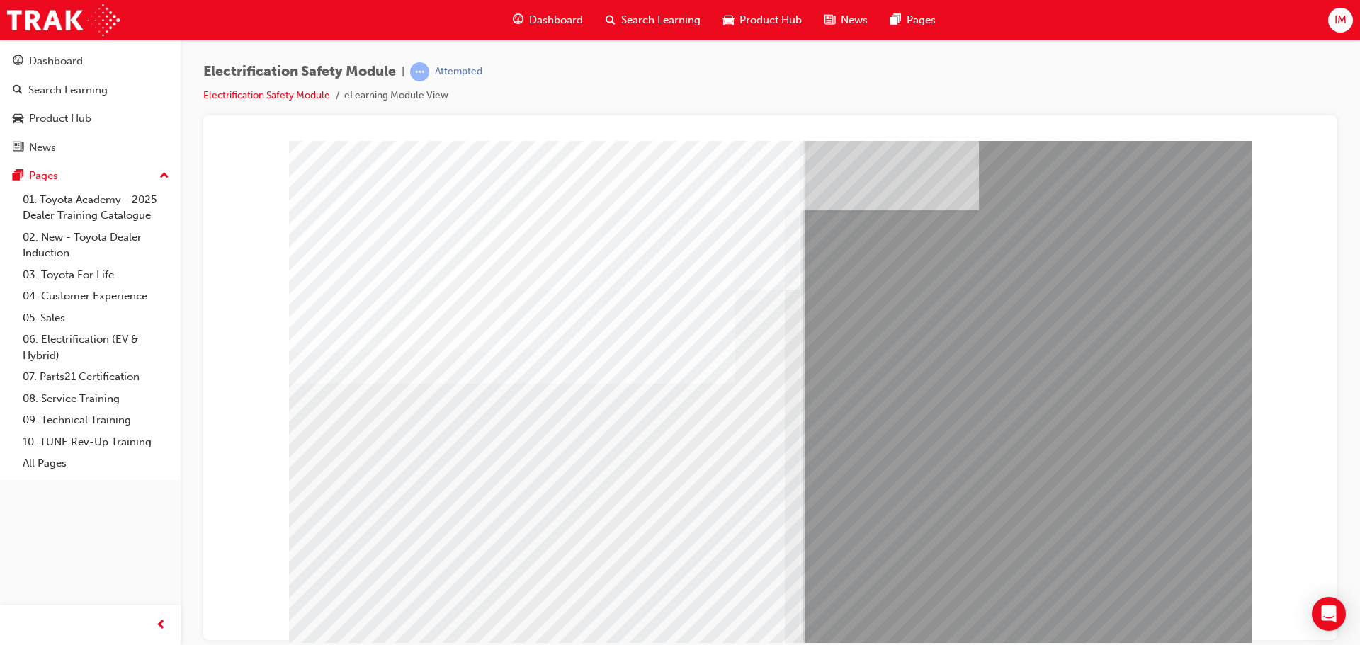
drag, startPoint x: 451, startPoint y: 560, endPoint x: 523, endPoint y: 563, distance: 72.3
click at [458, 560] on div "multistate" at bounding box center [771, 395] width 964 height 510
drag, startPoint x: 601, startPoint y: 564, endPoint x: 672, endPoint y: 570, distance: 71.8
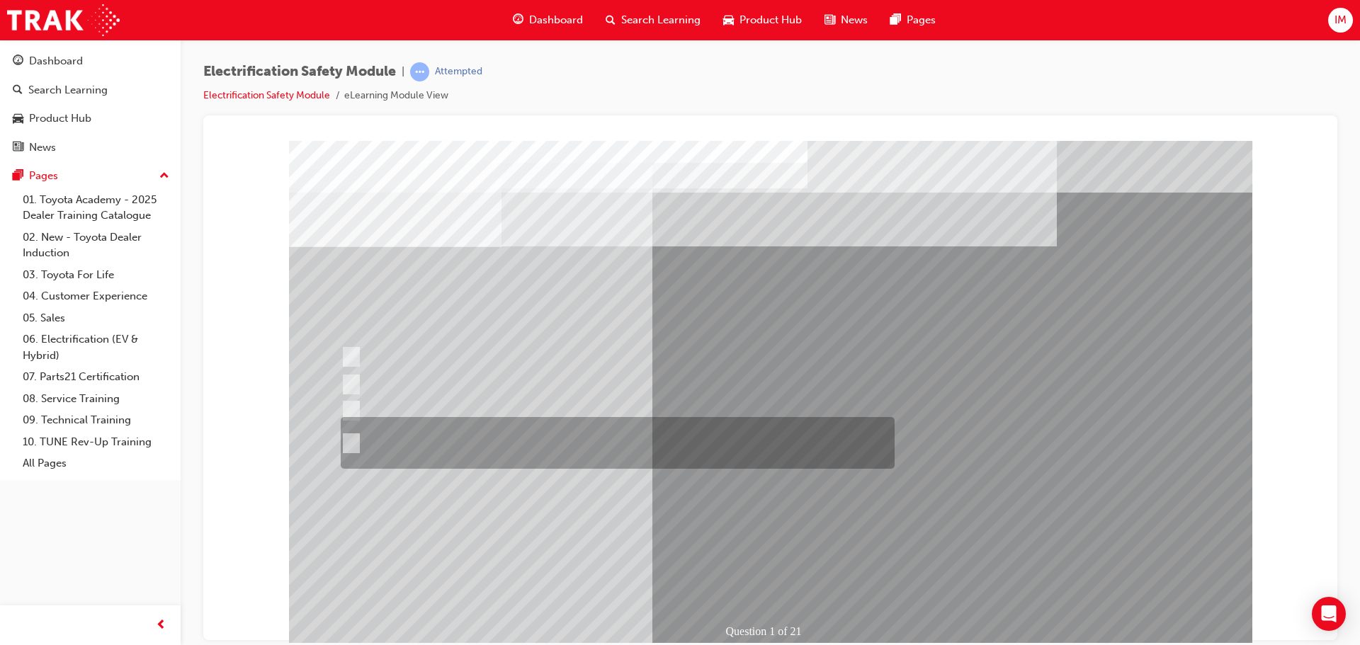
click at [482, 431] on div at bounding box center [614, 443] width 554 height 52
radio input "true"
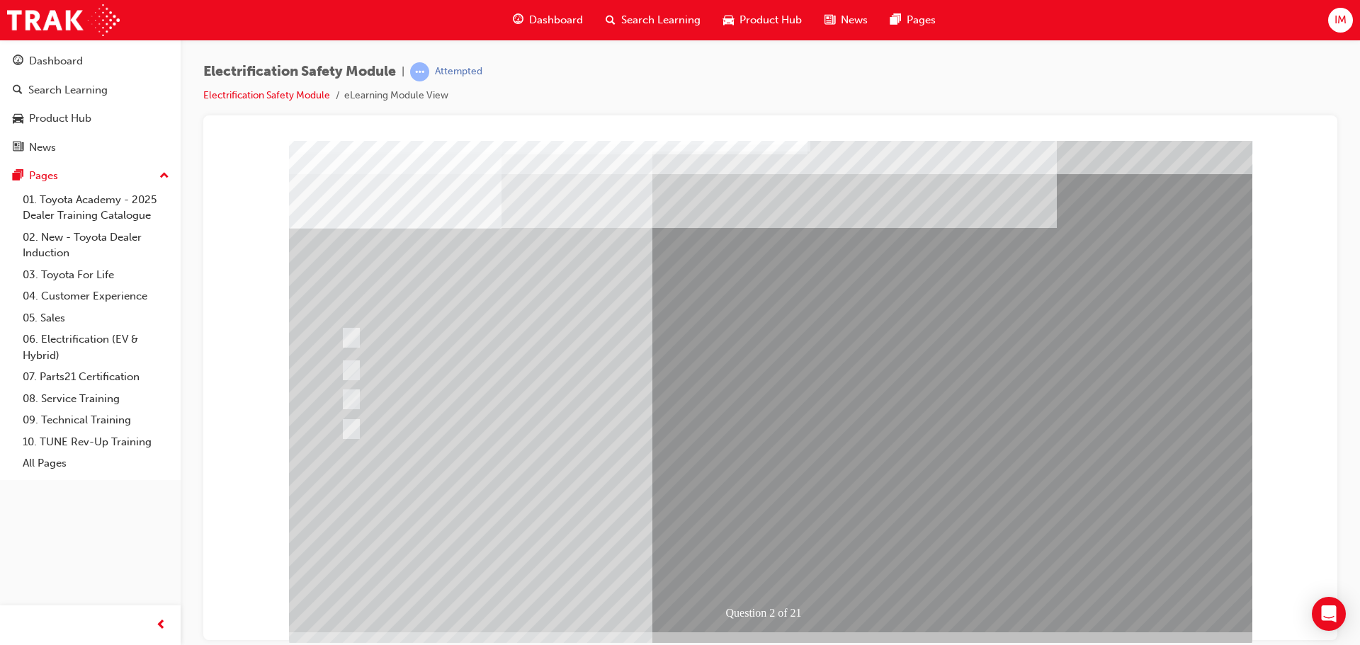
scroll to position [23, 0]
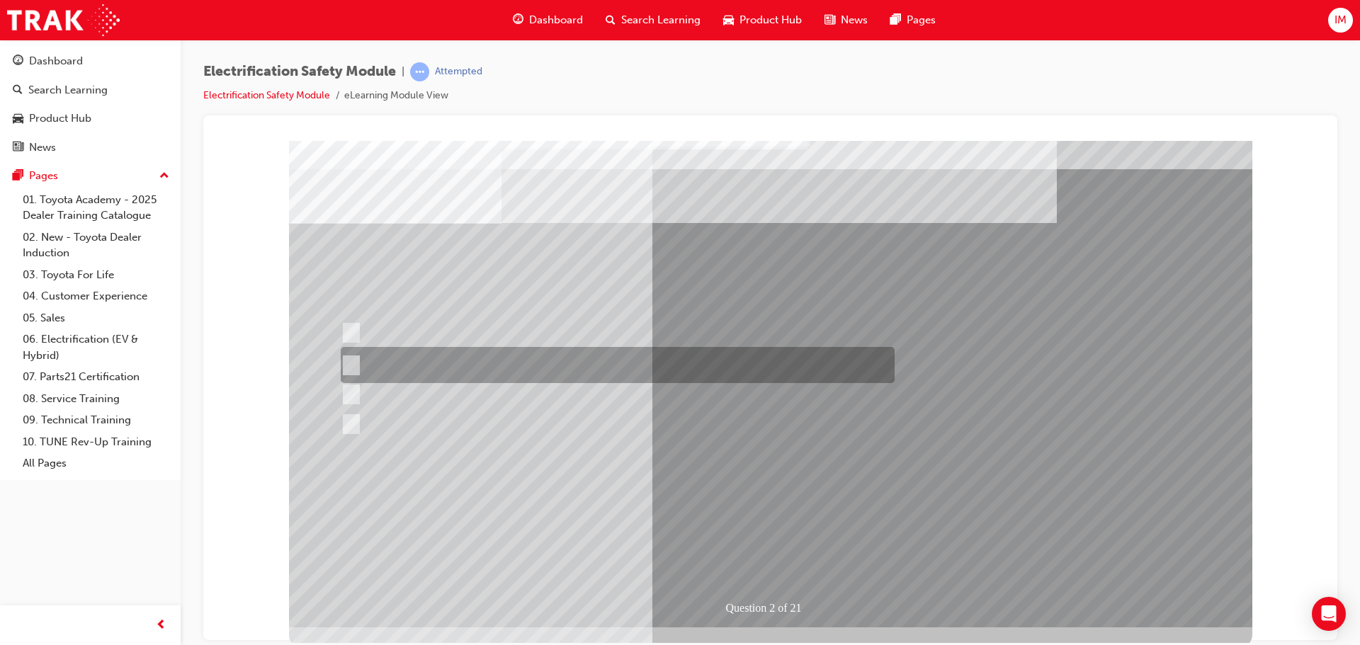
click at [468, 354] on div at bounding box center [614, 365] width 554 height 36
radio input "true"
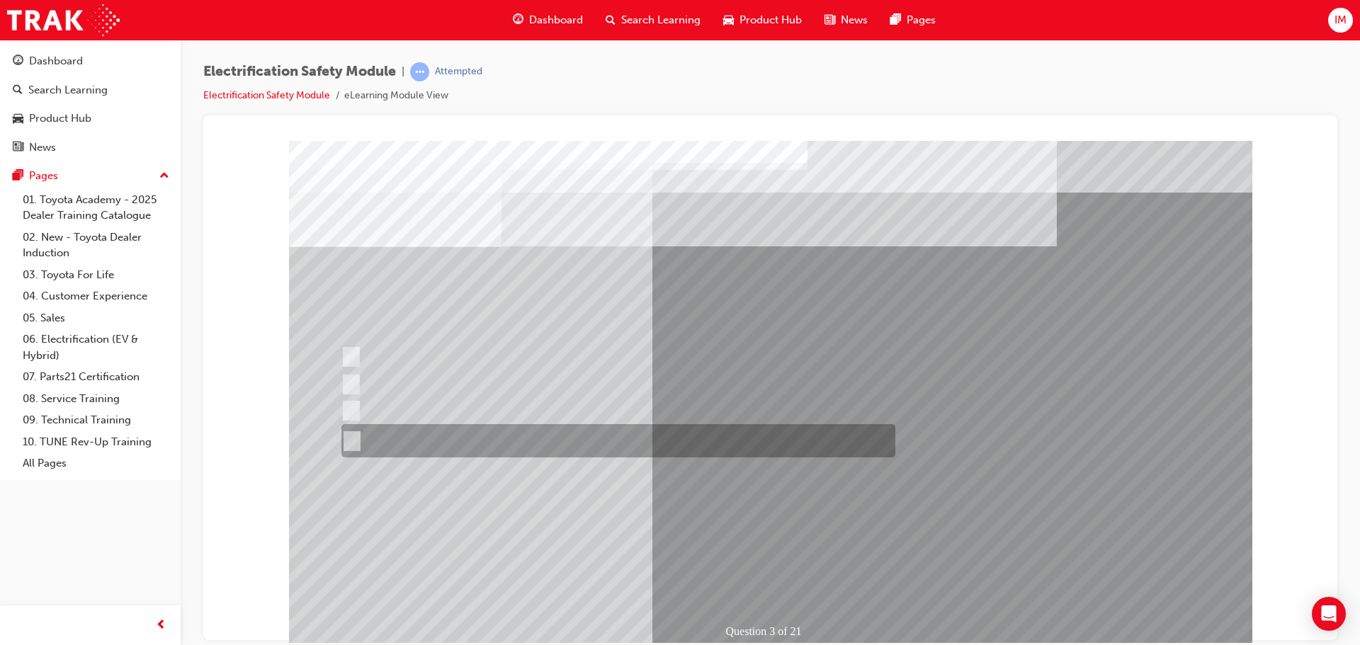
click at [501, 433] on div at bounding box center [615, 440] width 554 height 33
radio input "true"
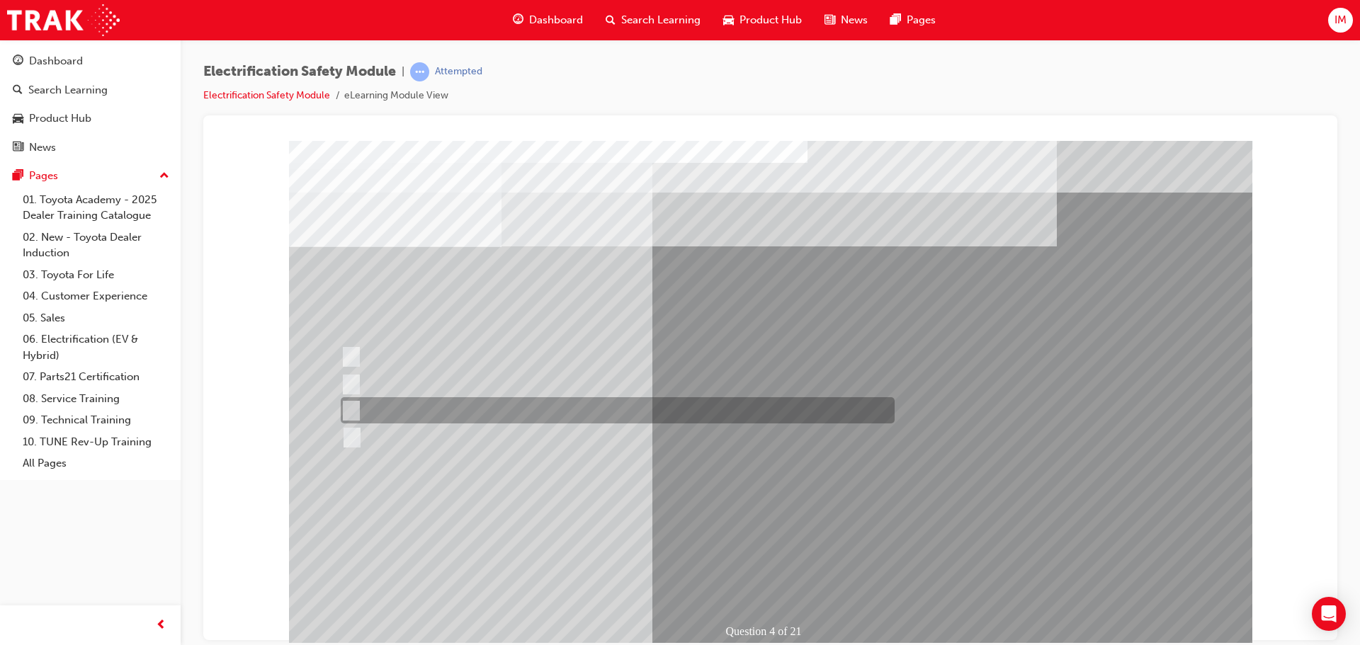
scroll to position [24, 0]
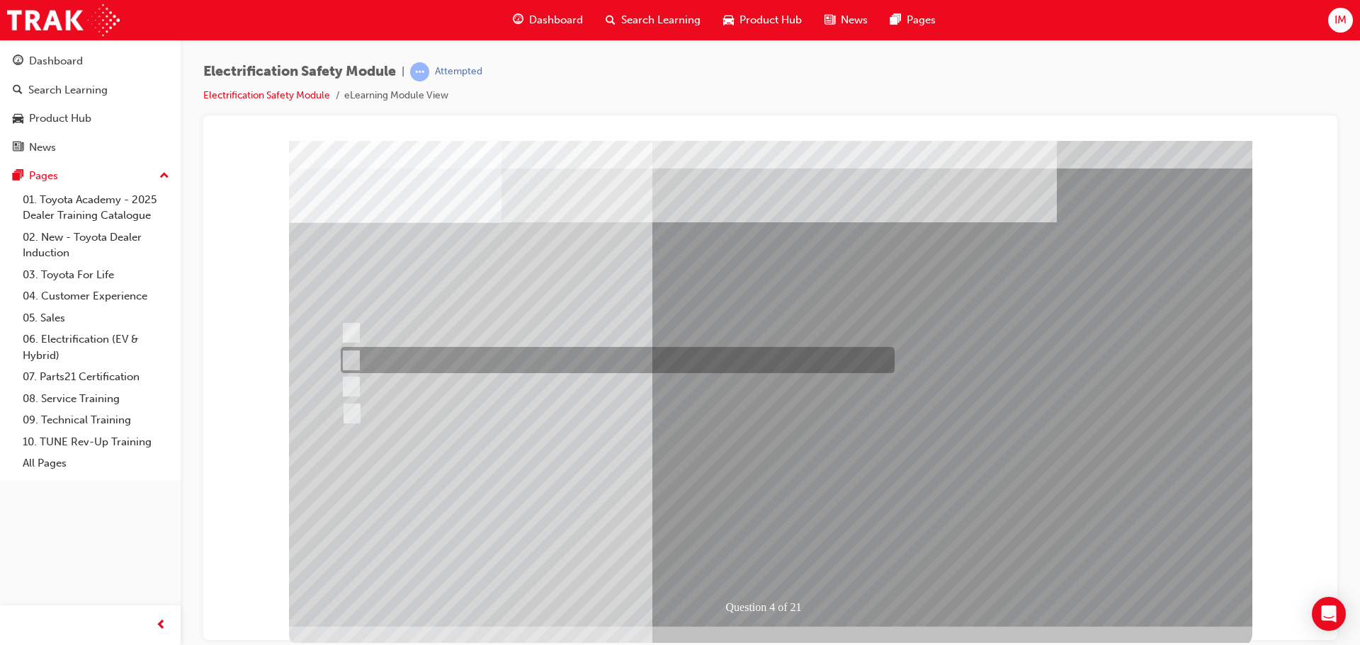
click at [470, 360] on div at bounding box center [614, 360] width 554 height 26
checkbox input "true"
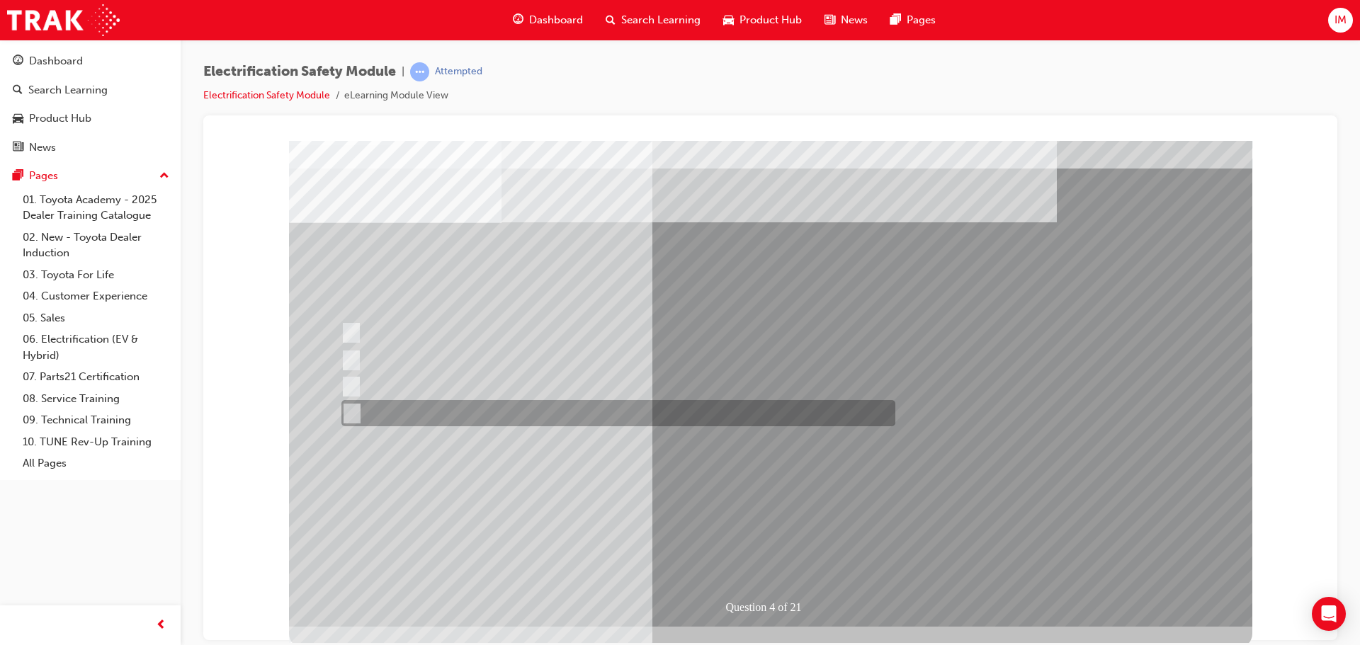
click at [466, 420] on div at bounding box center [615, 413] width 554 height 26
checkbox input "true"
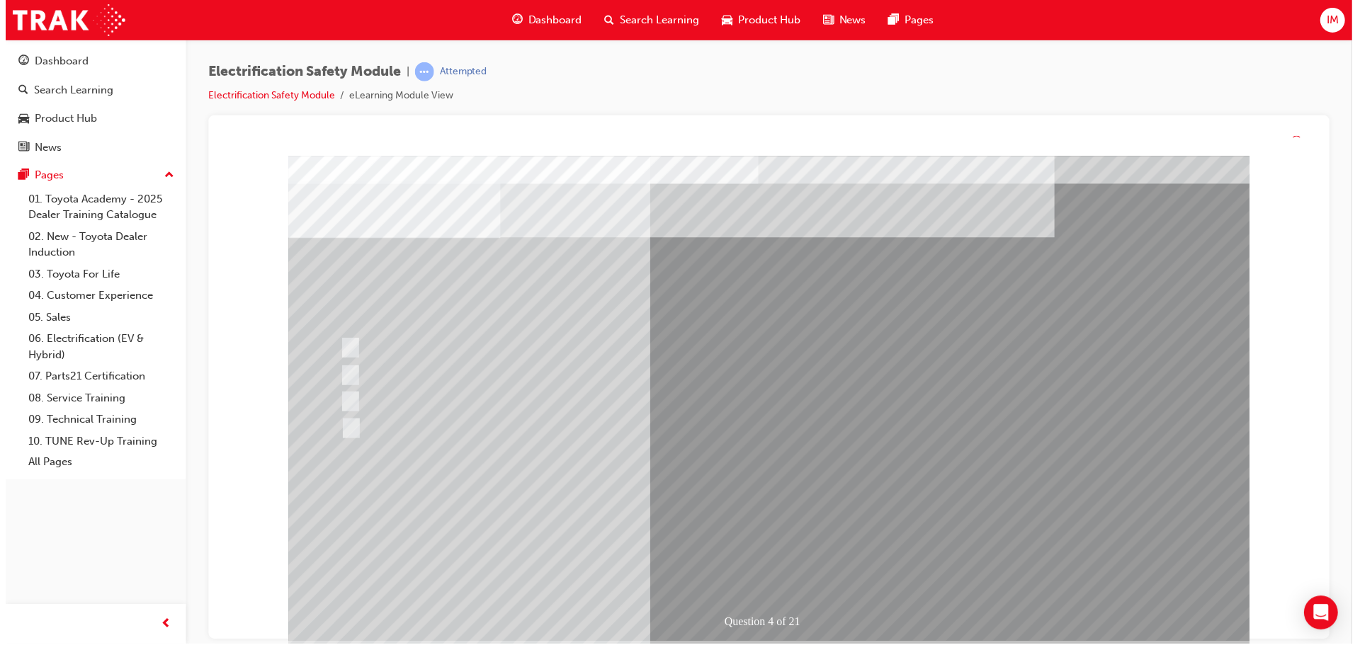
scroll to position [0, 0]
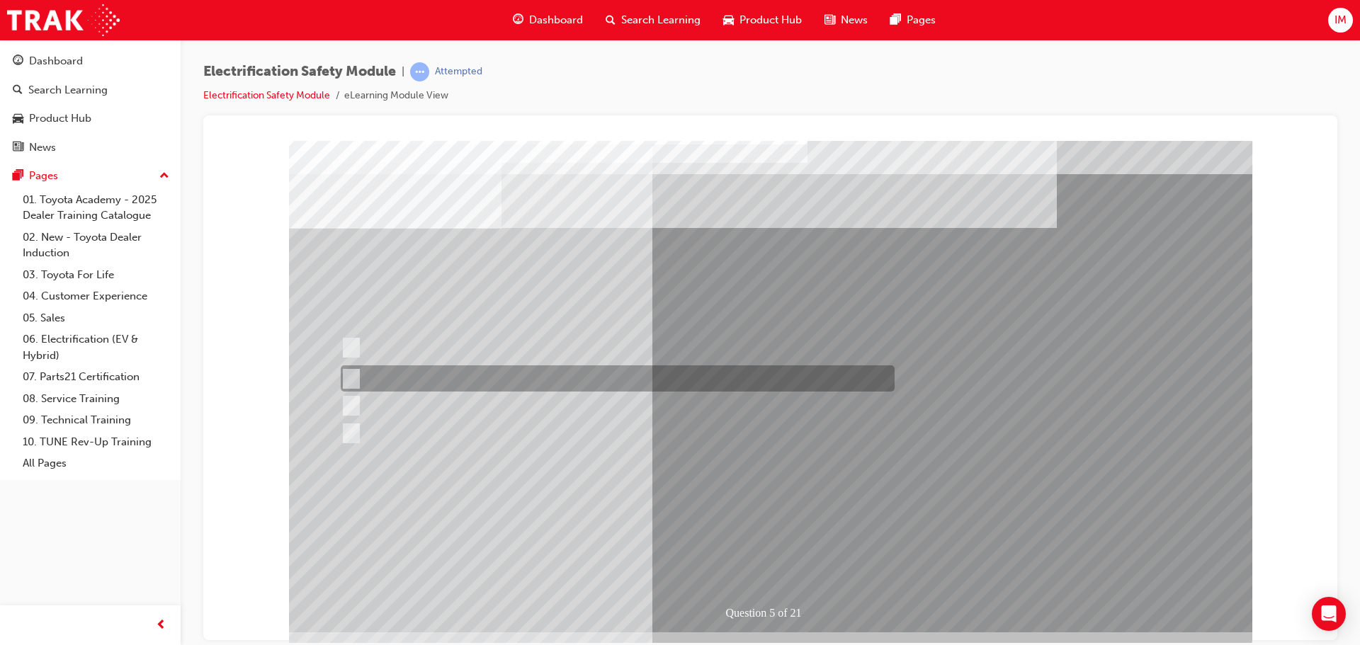
scroll to position [23, 0]
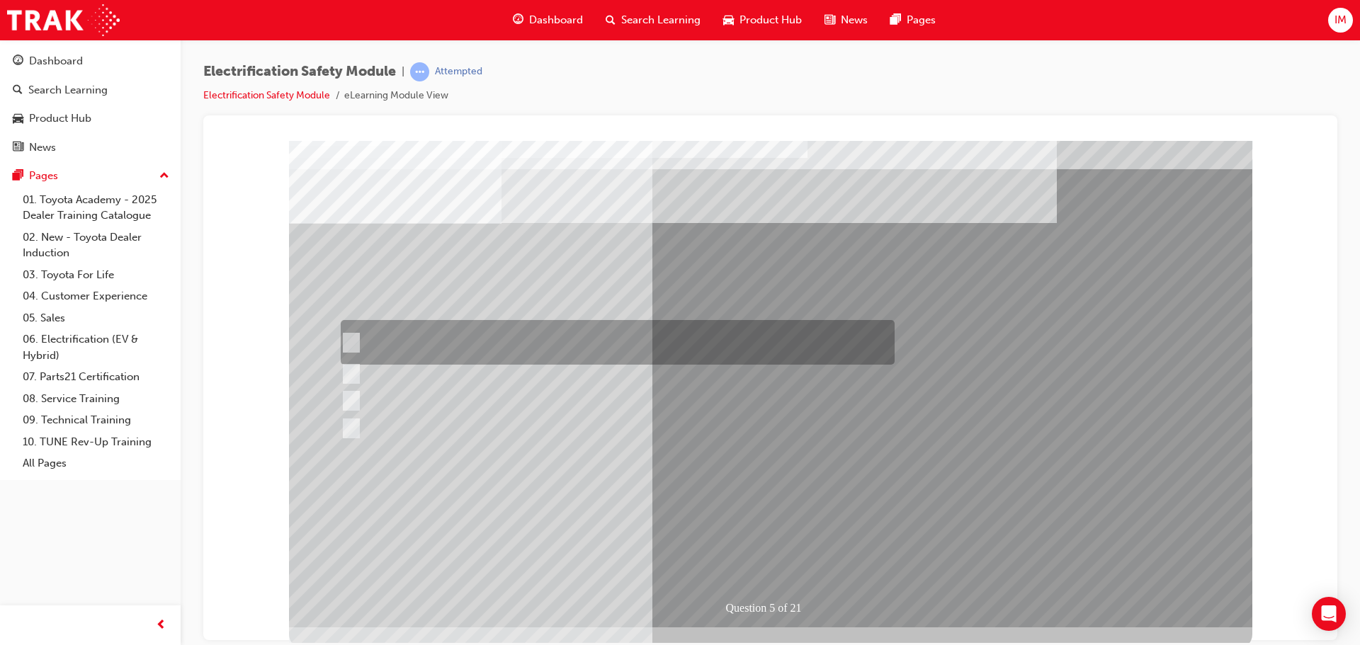
click at [480, 349] on div at bounding box center [614, 342] width 554 height 45
checkbox input "true"
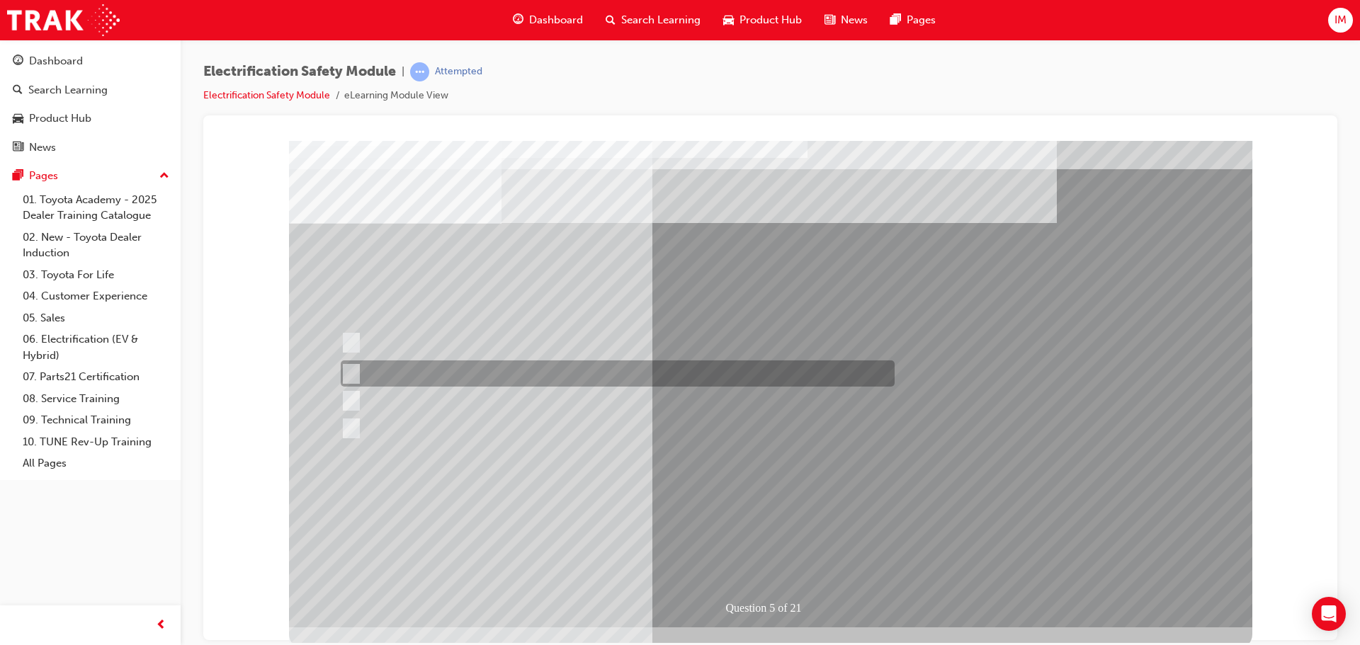
click at [493, 379] on div at bounding box center [614, 374] width 554 height 26
checkbox input "false"
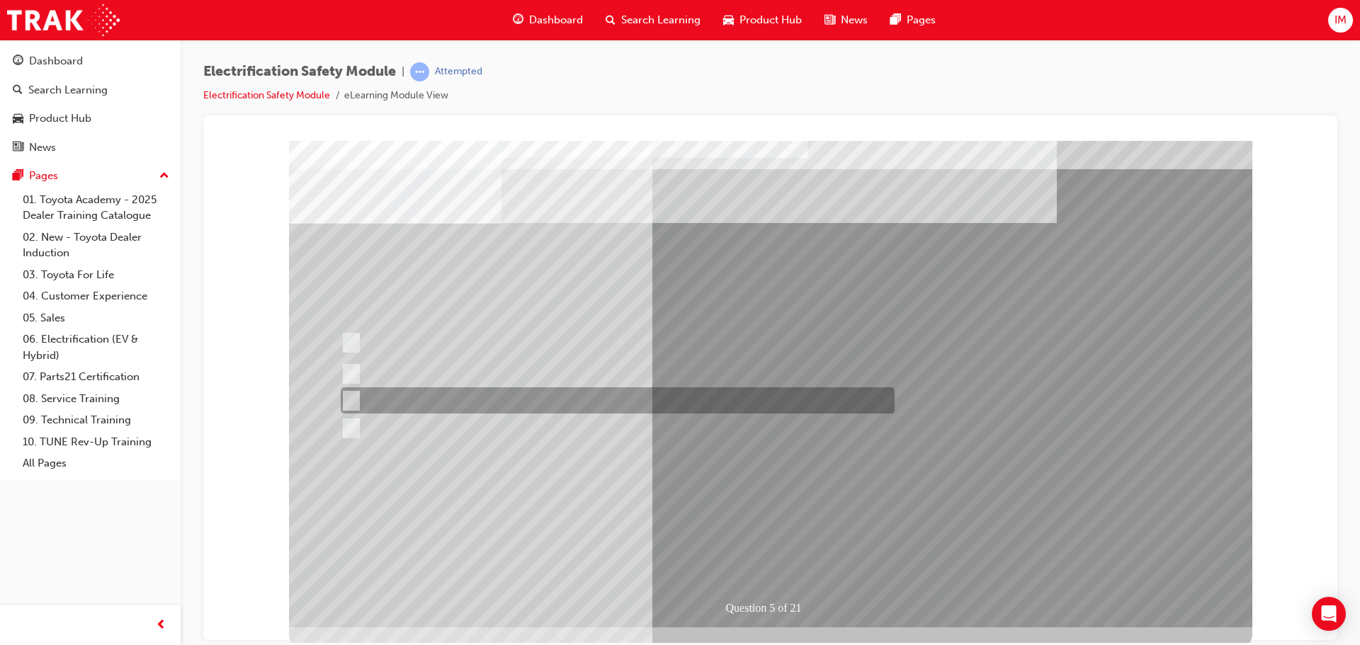
click at [487, 403] on div at bounding box center [614, 401] width 554 height 26
checkbox input "true"
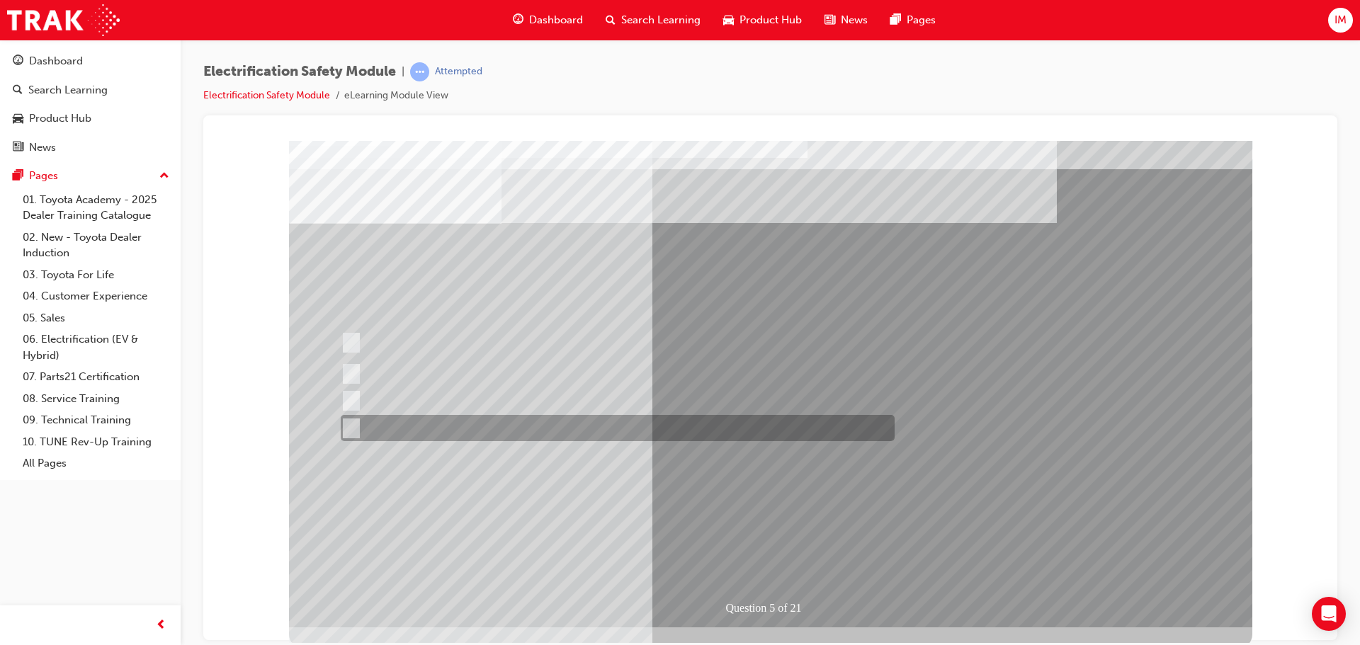
drag, startPoint x: 485, startPoint y: 424, endPoint x: 492, endPoint y: 425, distance: 7.2
click at [485, 424] on div at bounding box center [614, 428] width 554 height 26
checkbox input "true"
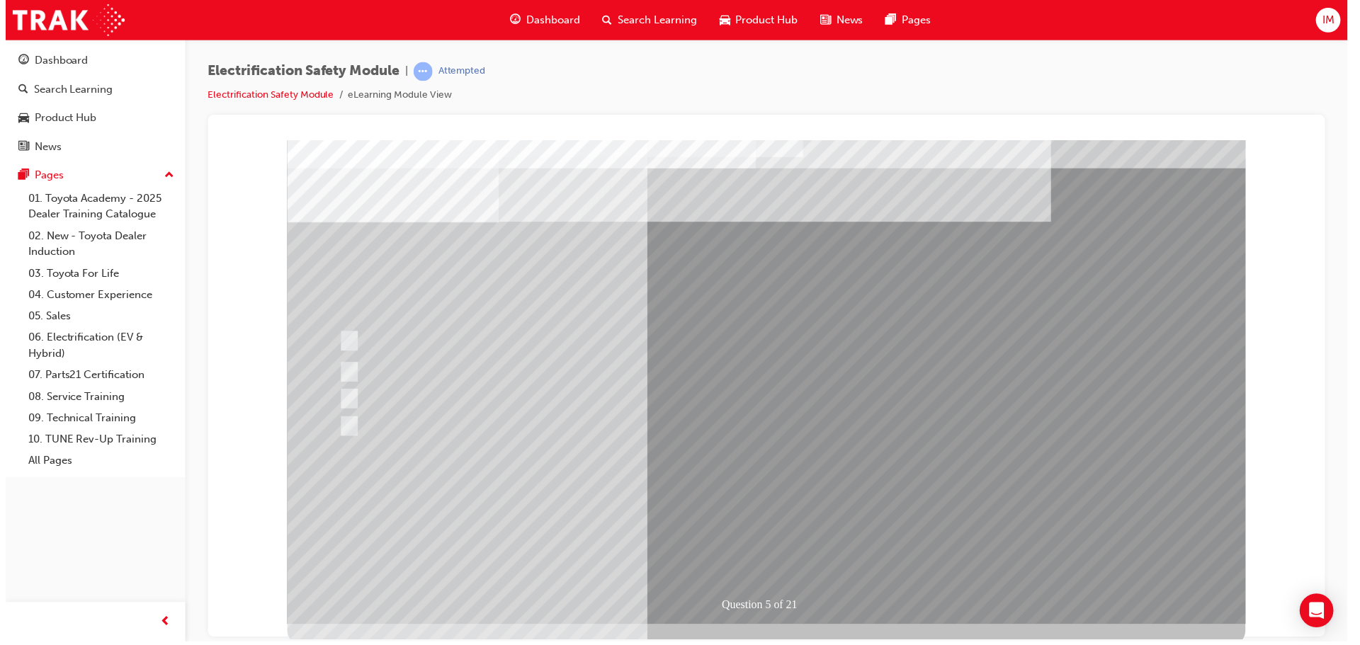
scroll to position [0, 0]
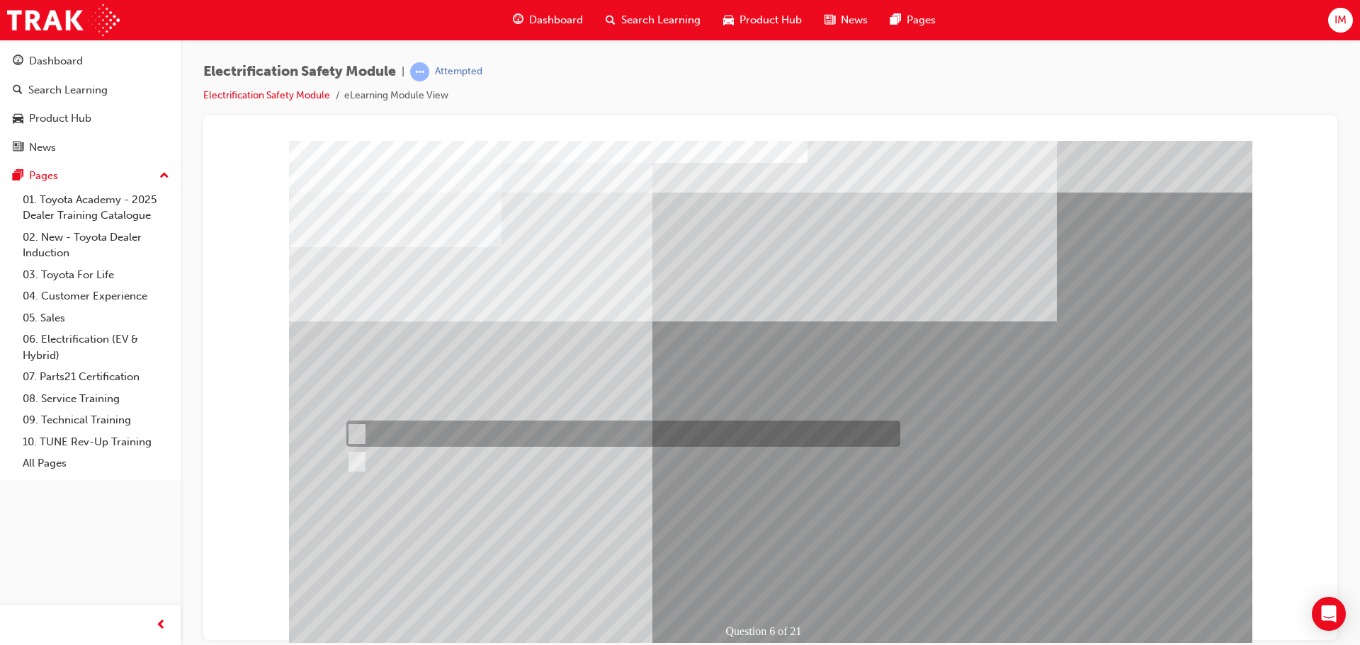
click at [531, 433] on div at bounding box center [620, 434] width 554 height 26
radio input "true"
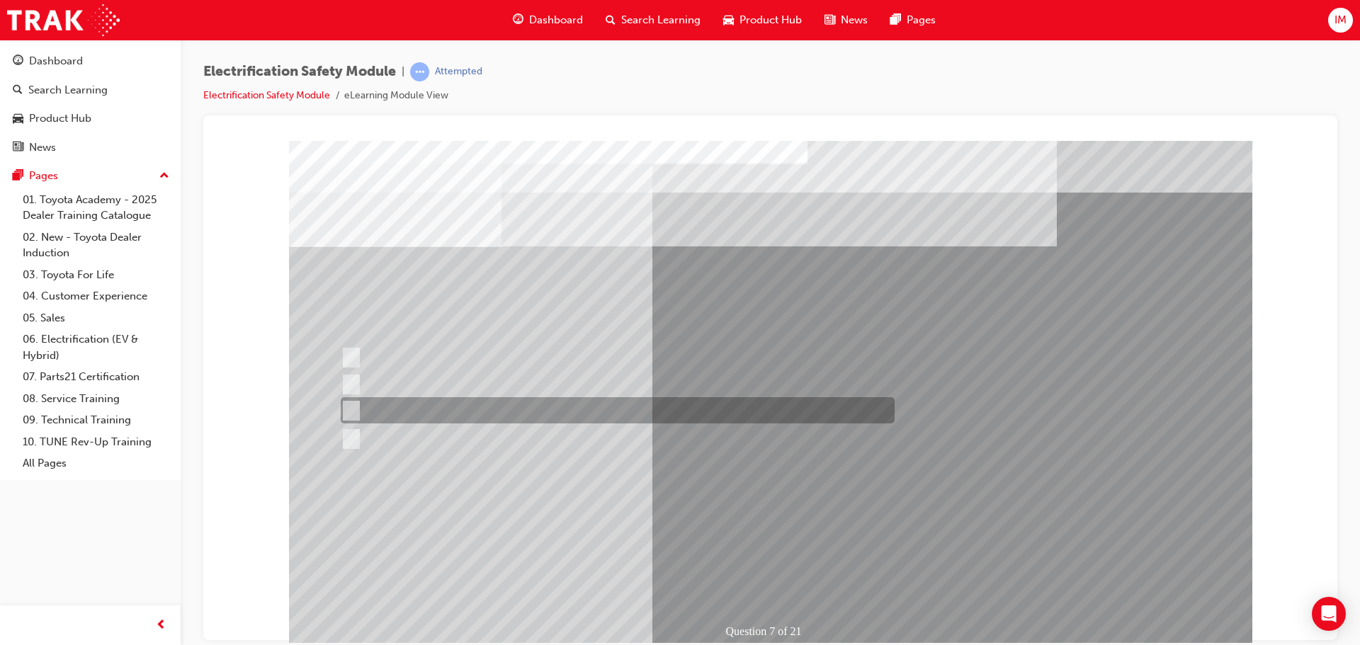
click at [516, 417] on div at bounding box center [614, 410] width 554 height 26
radio input "true"
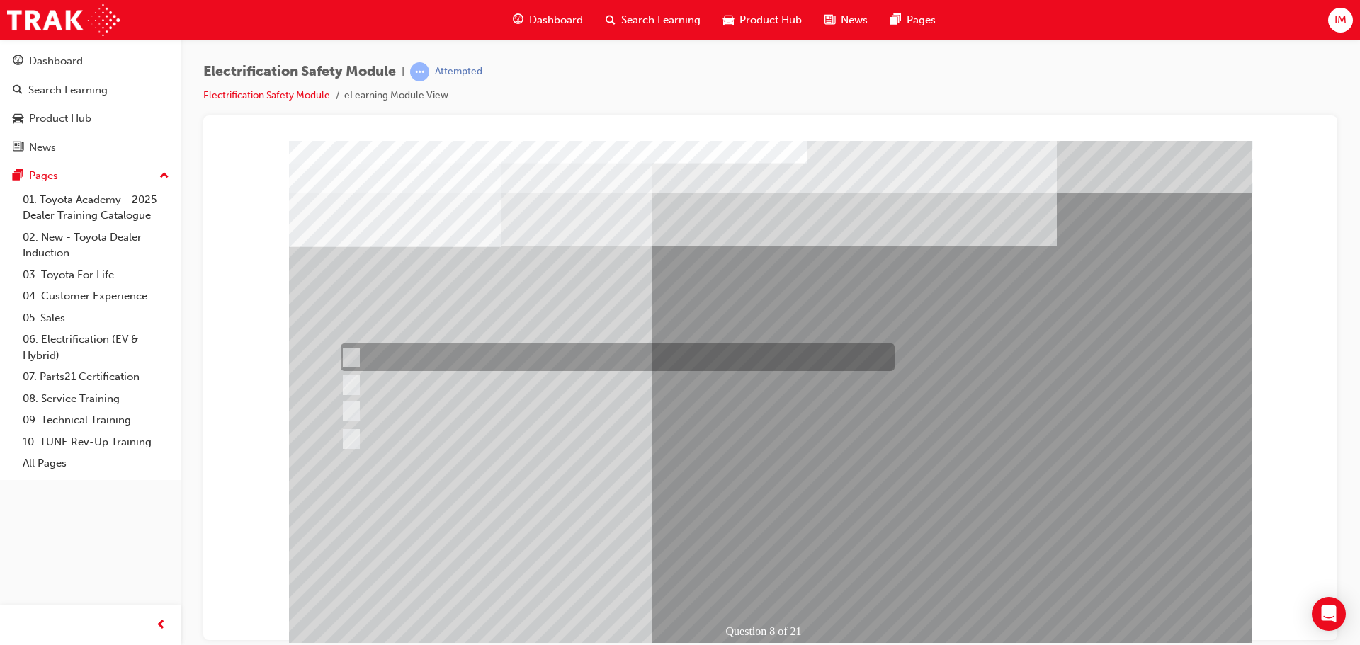
click at [489, 356] on div at bounding box center [614, 358] width 554 height 28
radio input "true"
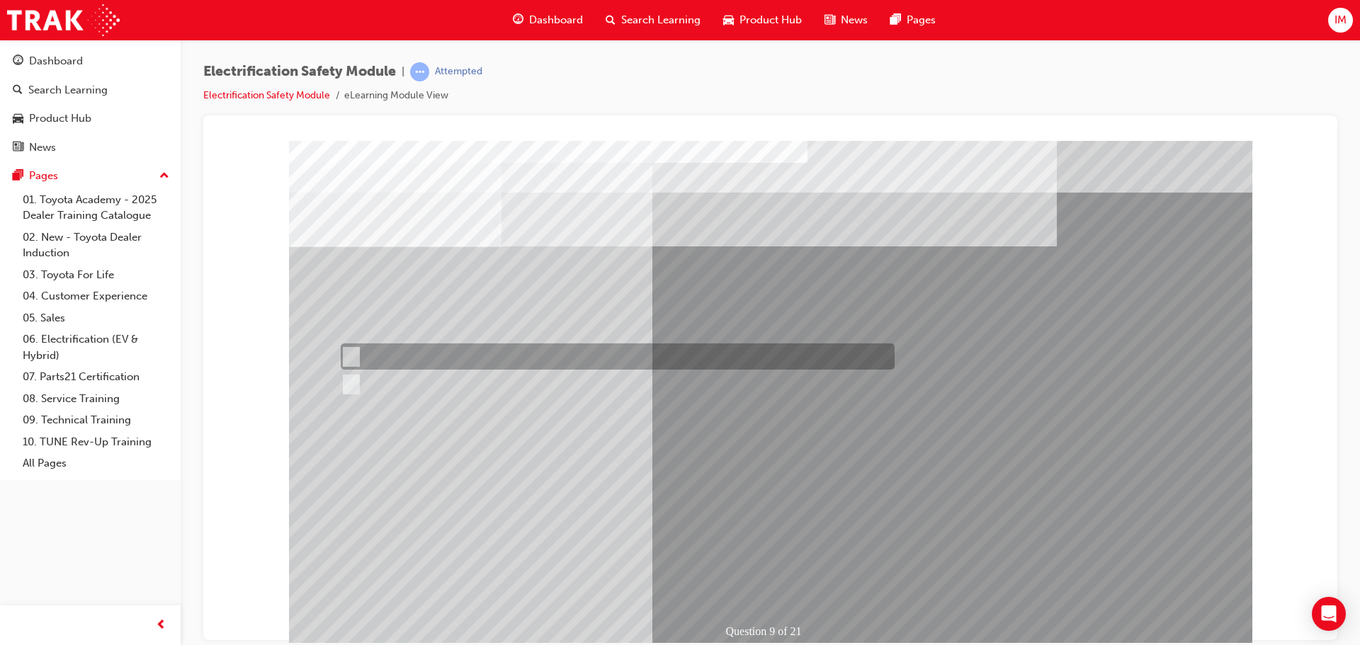
drag, startPoint x: 429, startPoint y: 347, endPoint x: 570, endPoint y: 442, distance: 170.0
click at [431, 351] on div at bounding box center [614, 357] width 554 height 26
radio input "true"
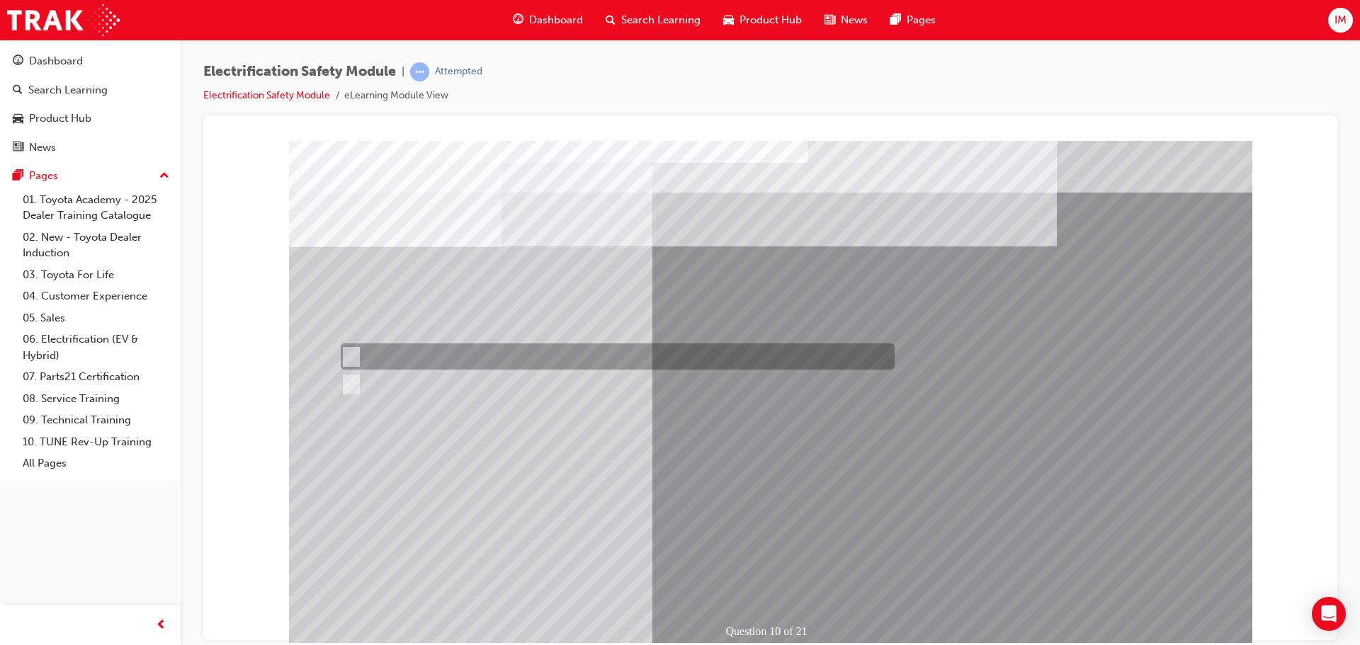
click at [509, 359] on div at bounding box center [614, 357] width 554 height 26
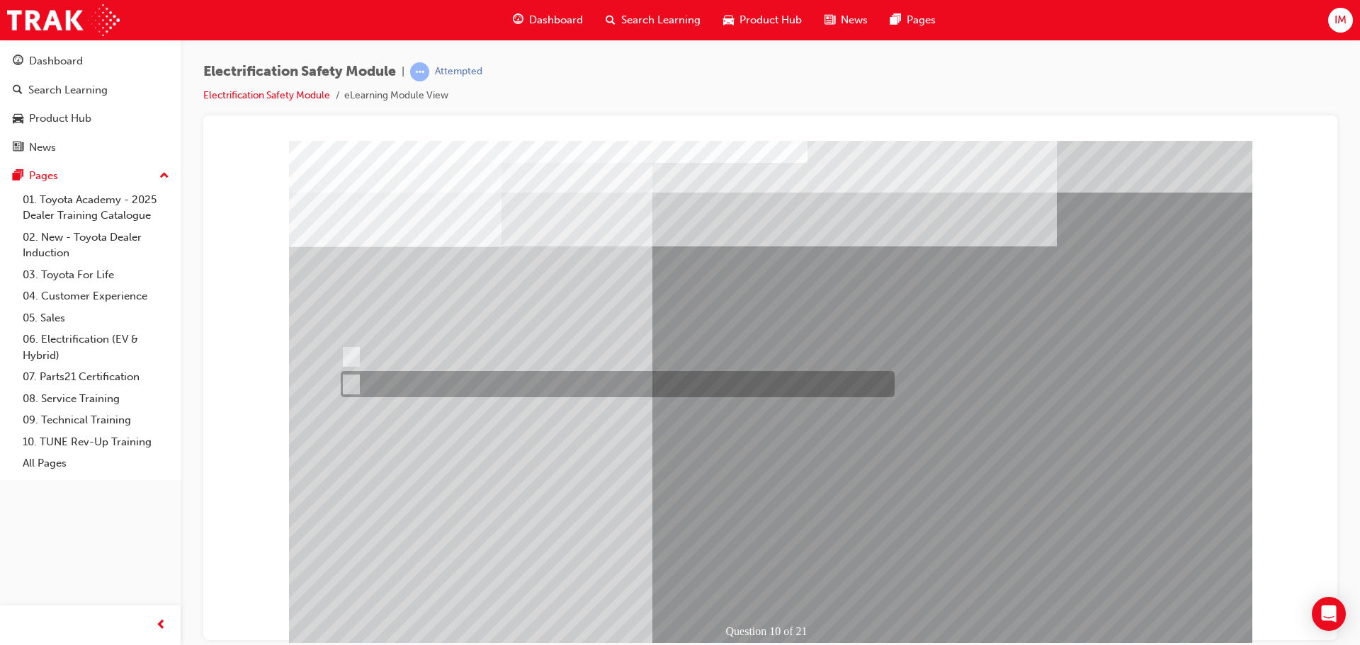
click at [486, 380] on div at bounding box center [614, 384] width 554 height 26
radio input "false"
radio input "true"
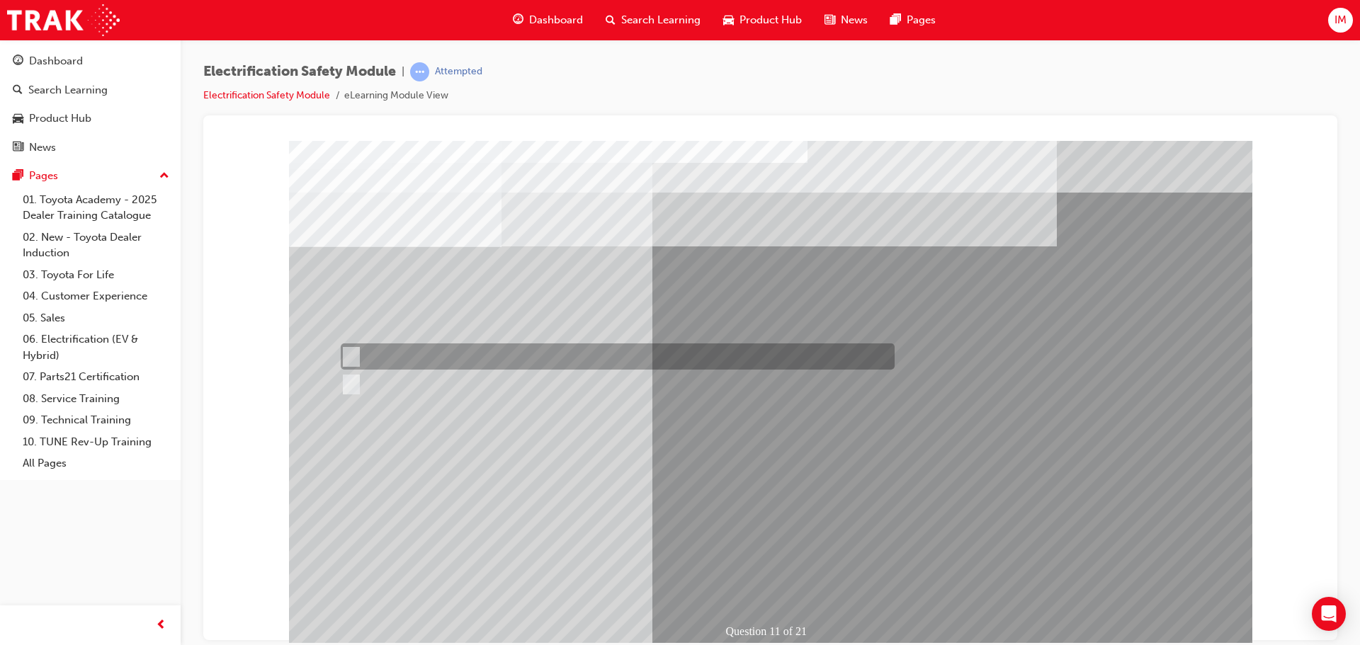
click at [533, 351] on div at bounding box center [614, 357] width 554 height 26
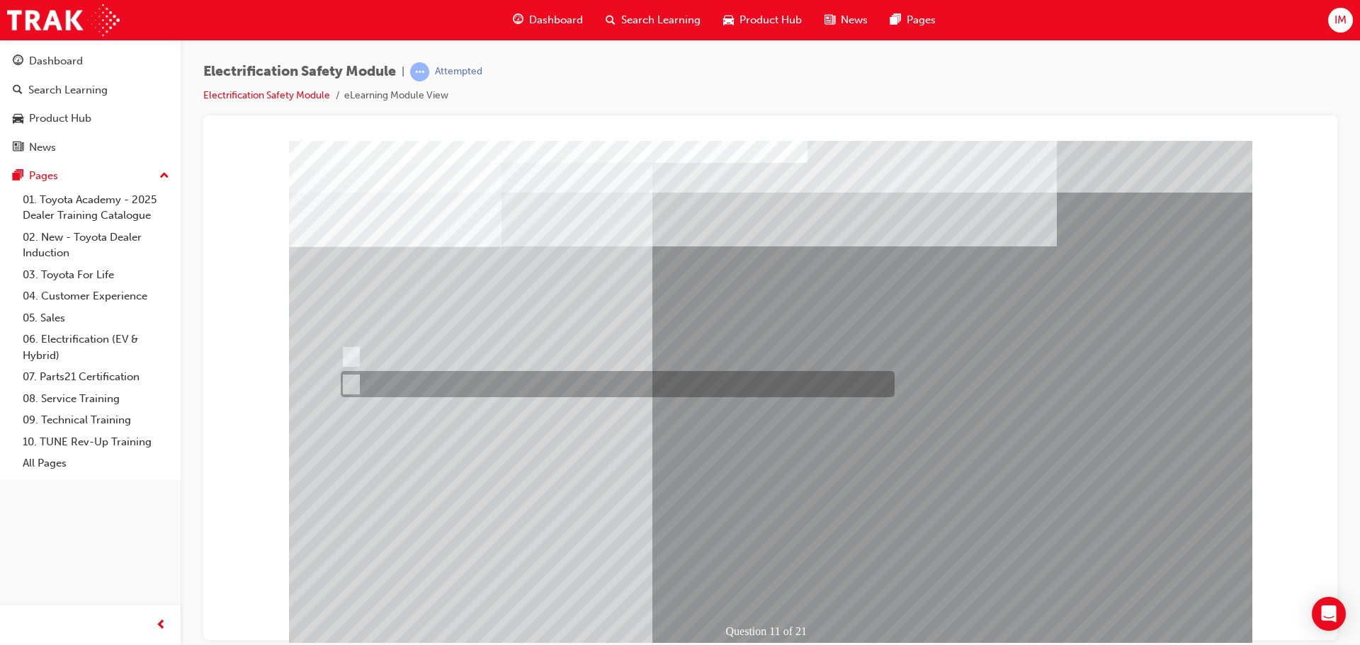
click at [555, 378] on div at bounding box center [614, 384] width 554 height 26
radio input "false"
radio input "true"
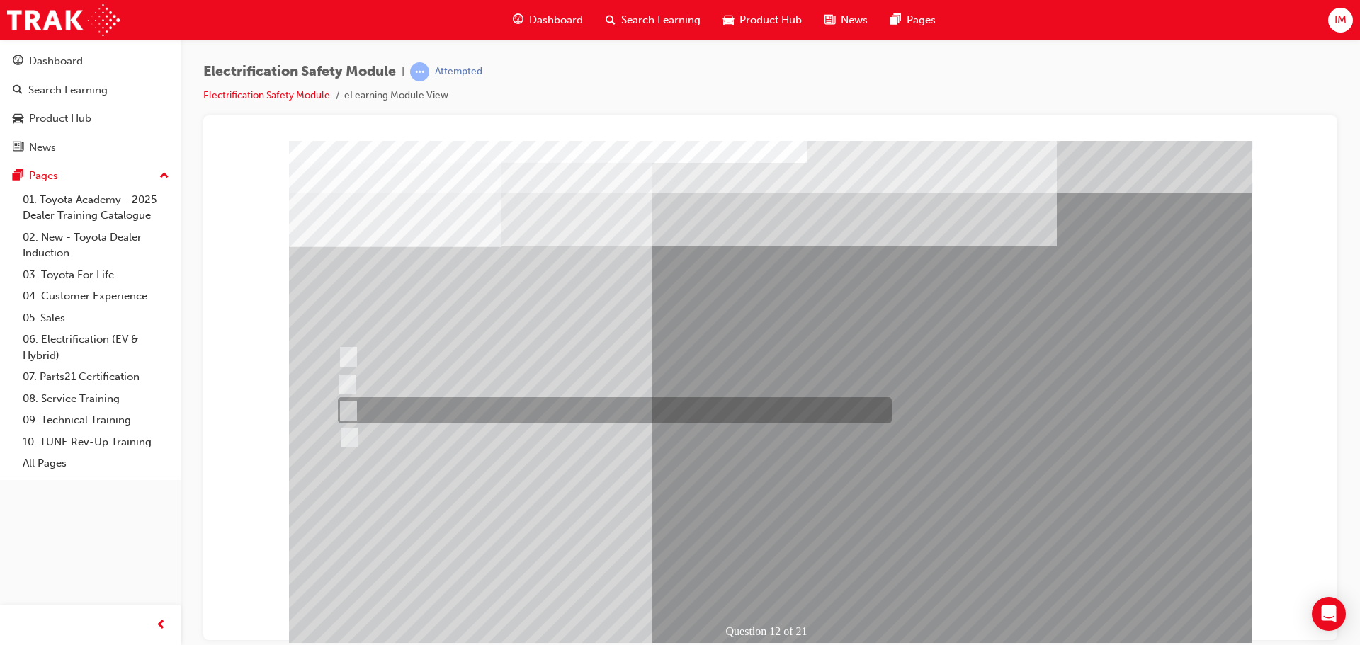
click at [493, 419] on div at bounding box center [611, 410] width 554 height 26
radio input "true"
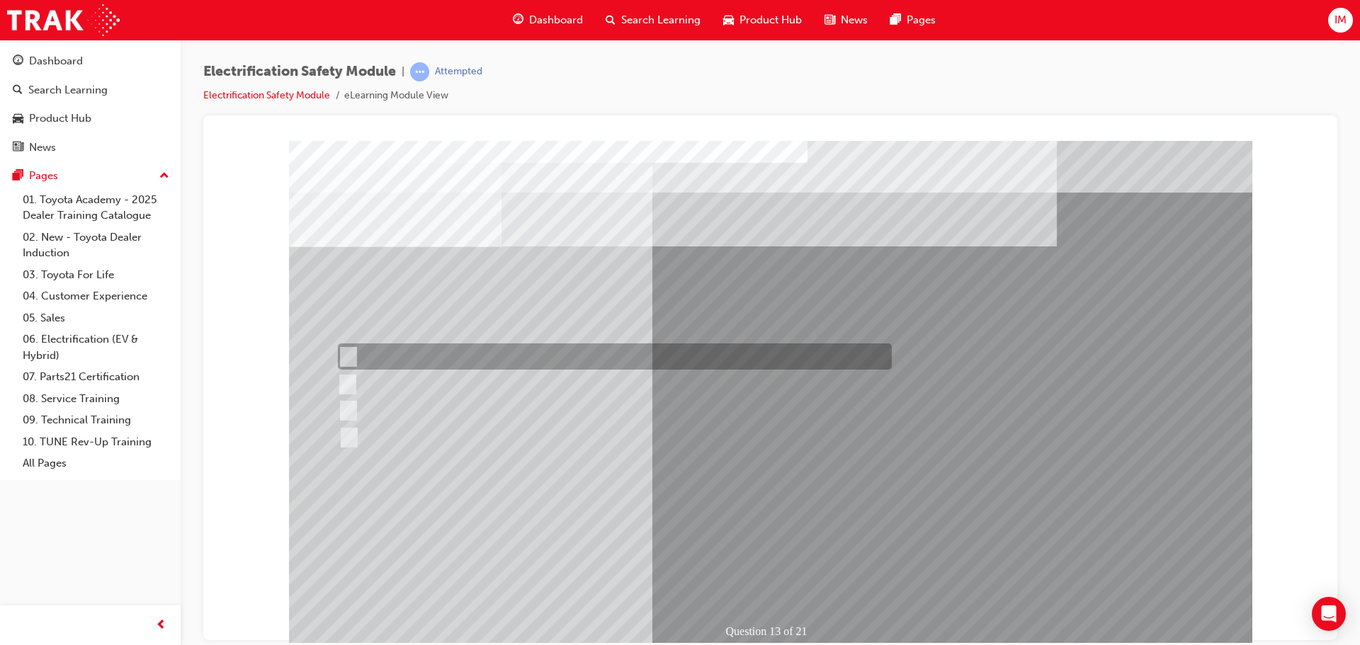
click at [537, 359] on div at bounding box center [611, 357] width 554 height 26
radio input "true"
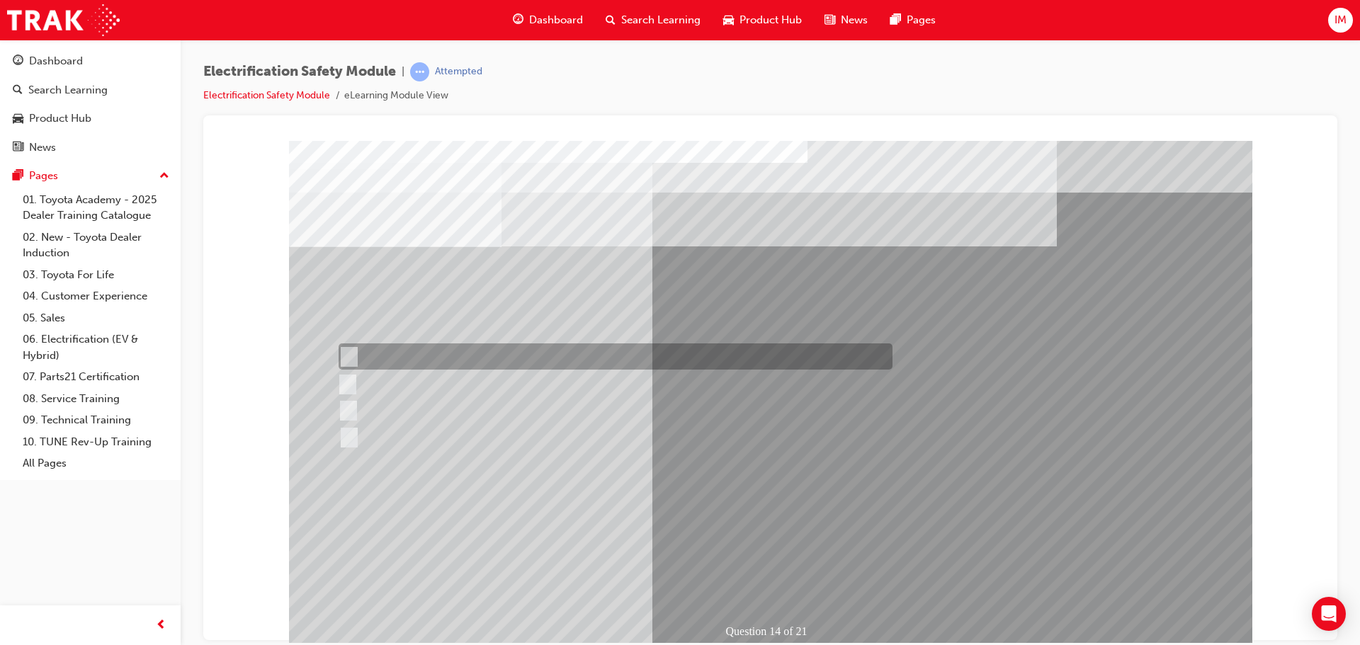
click at [548, 362] on div at bounding box center [612, 357] width 554 height 26
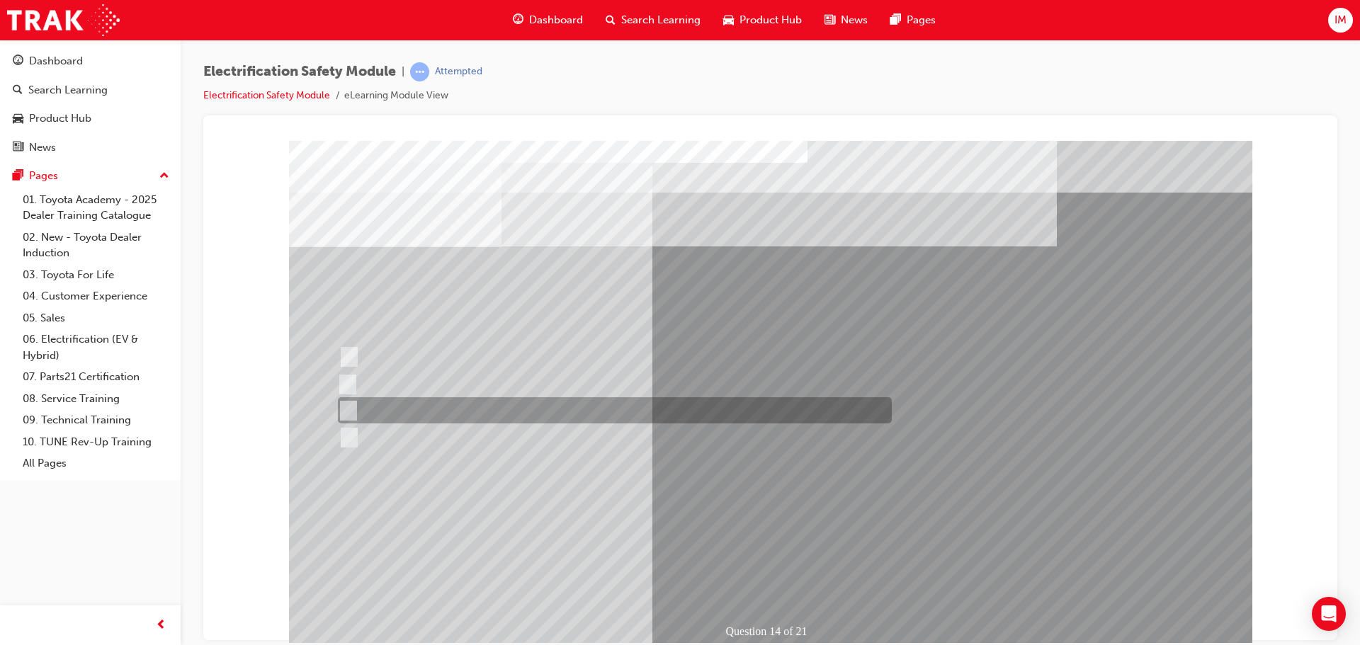
click at [518, 408] on div at bounding box center [611, 410] width 554 height 26
radio input "false"
radio input "true"
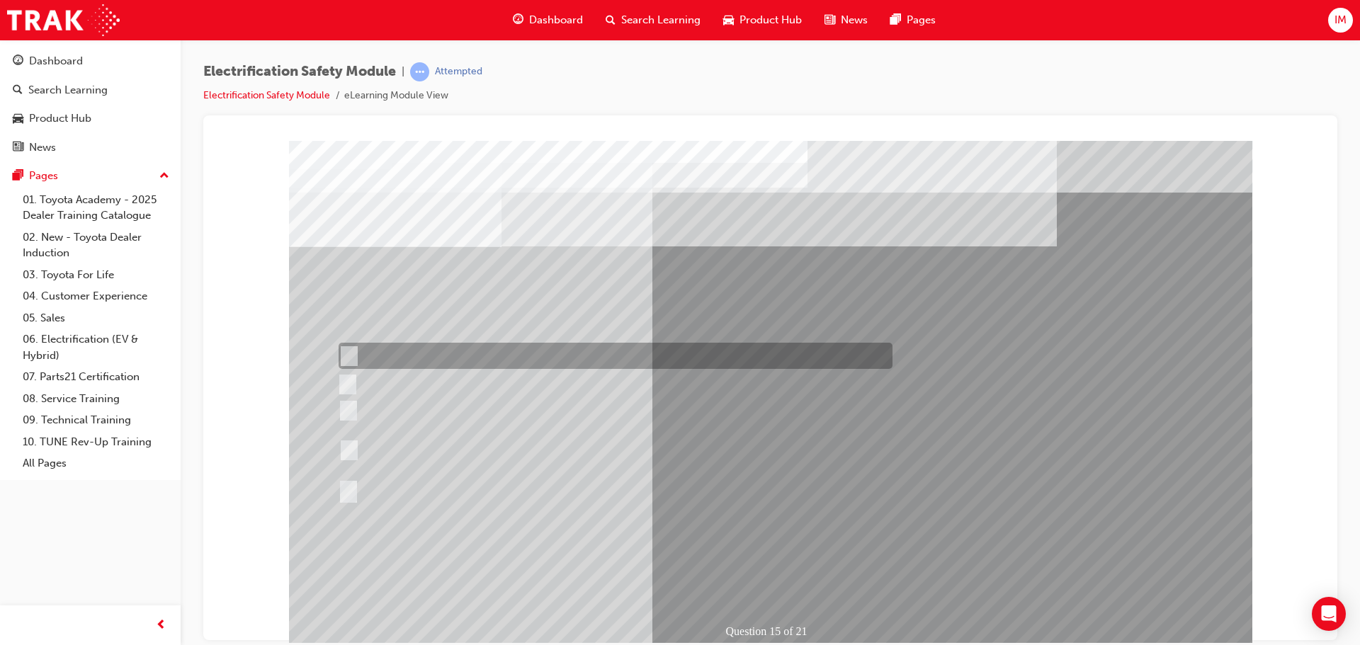
click at [518, 351] on div at bounding box center [612, 356] width 554 height 26
radio input "true"
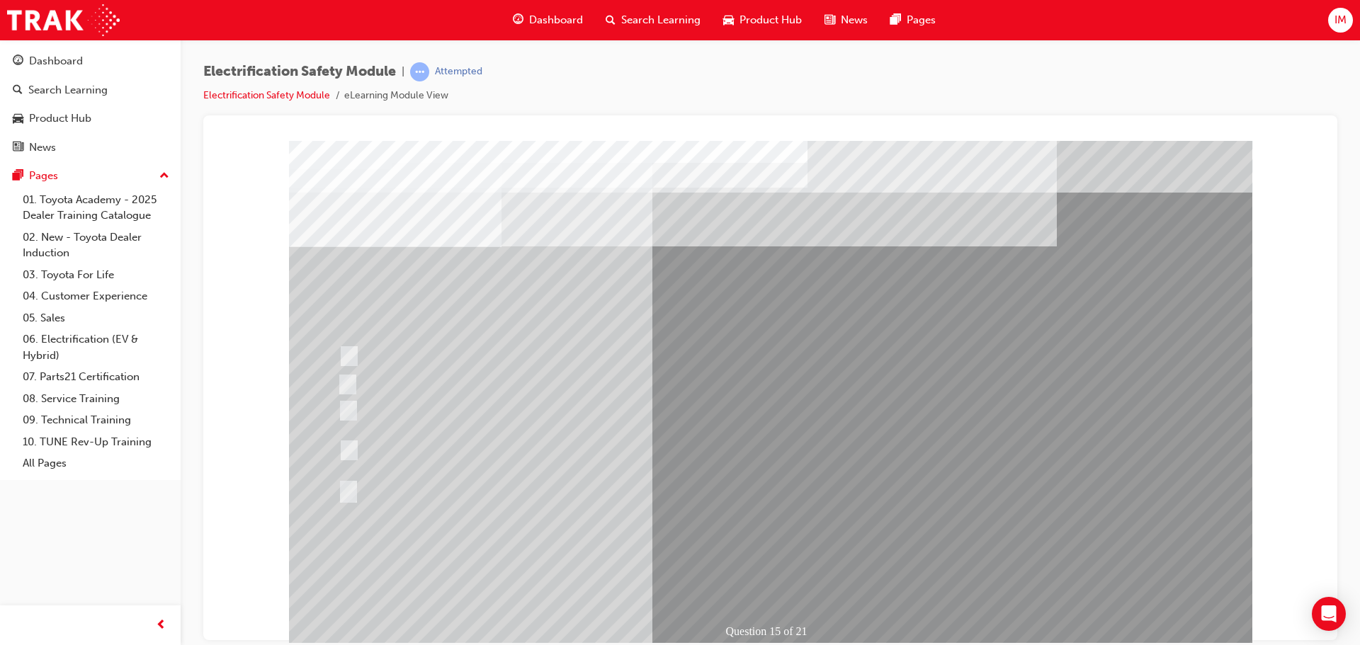
drag, startPoint x: 789, startPoint y: 582, endPoint x: 769, endPoint y: 572, distance: 21.5
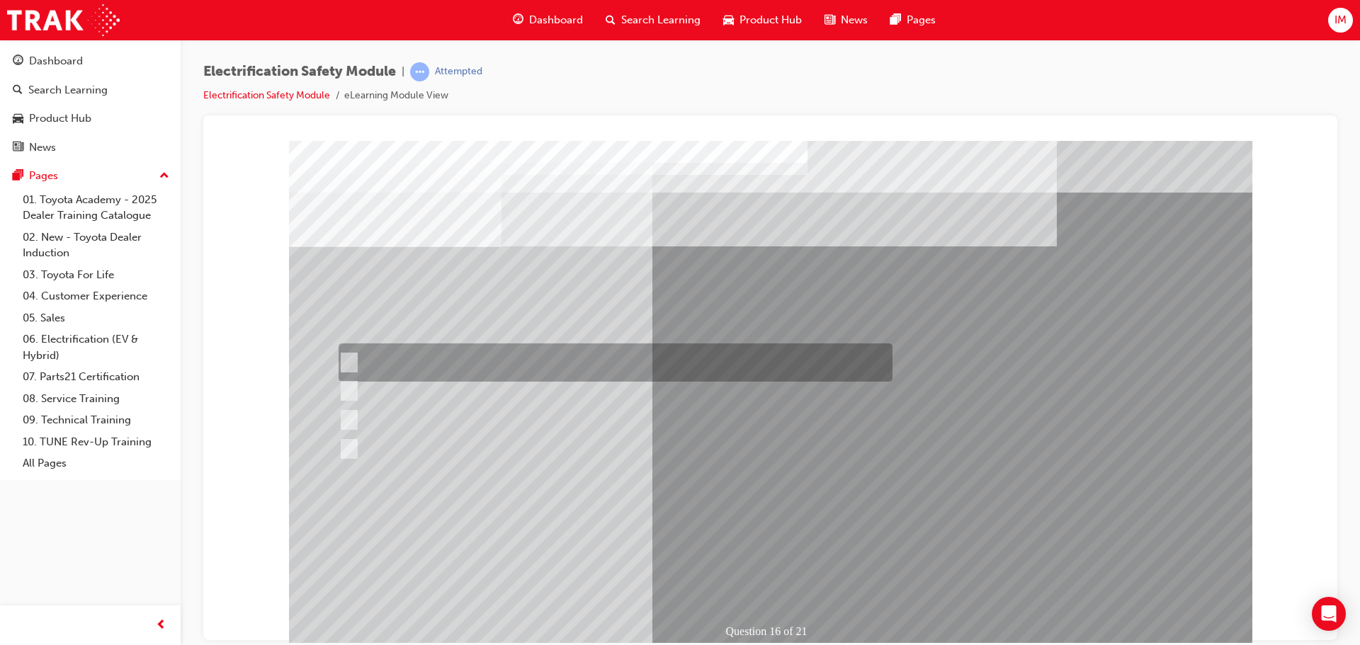
click at [531, 375] on div at bounding box center [612, 363] width 554 height 38
radio input "true"
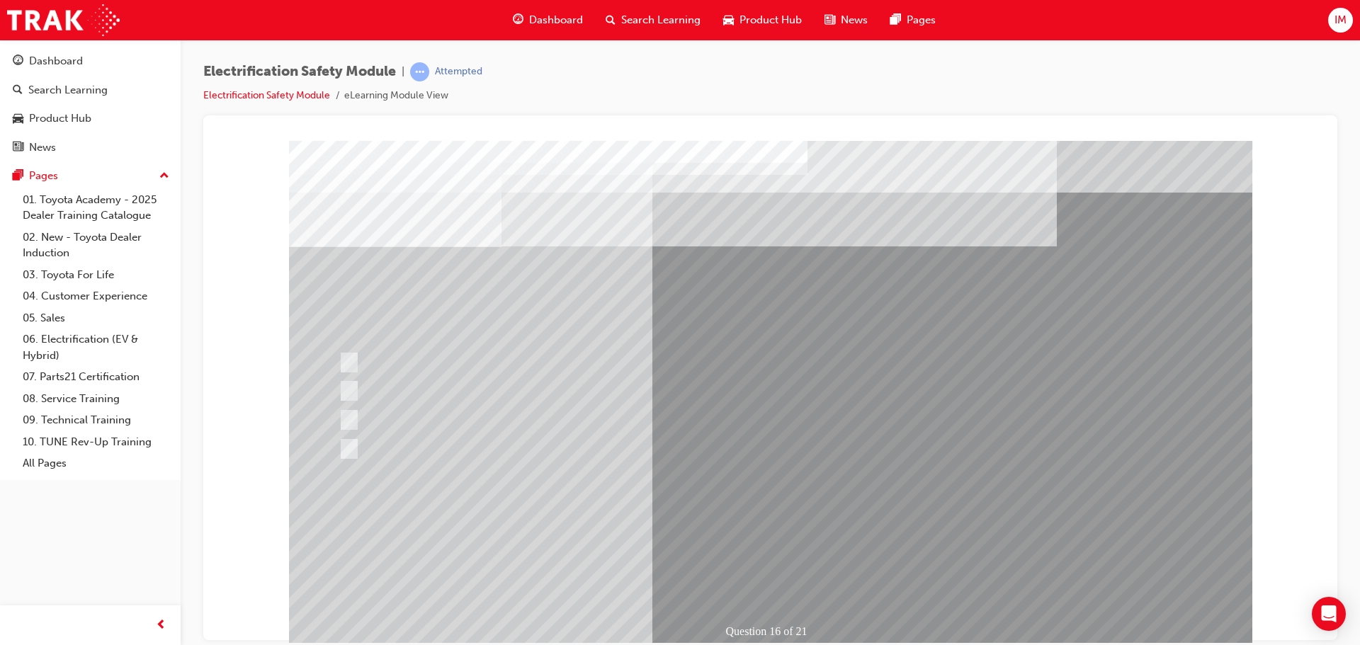
drag, startPoint x: 779, startPoint y: 560, endPoint x: 770, endPoint y: 555, distance: 9.8
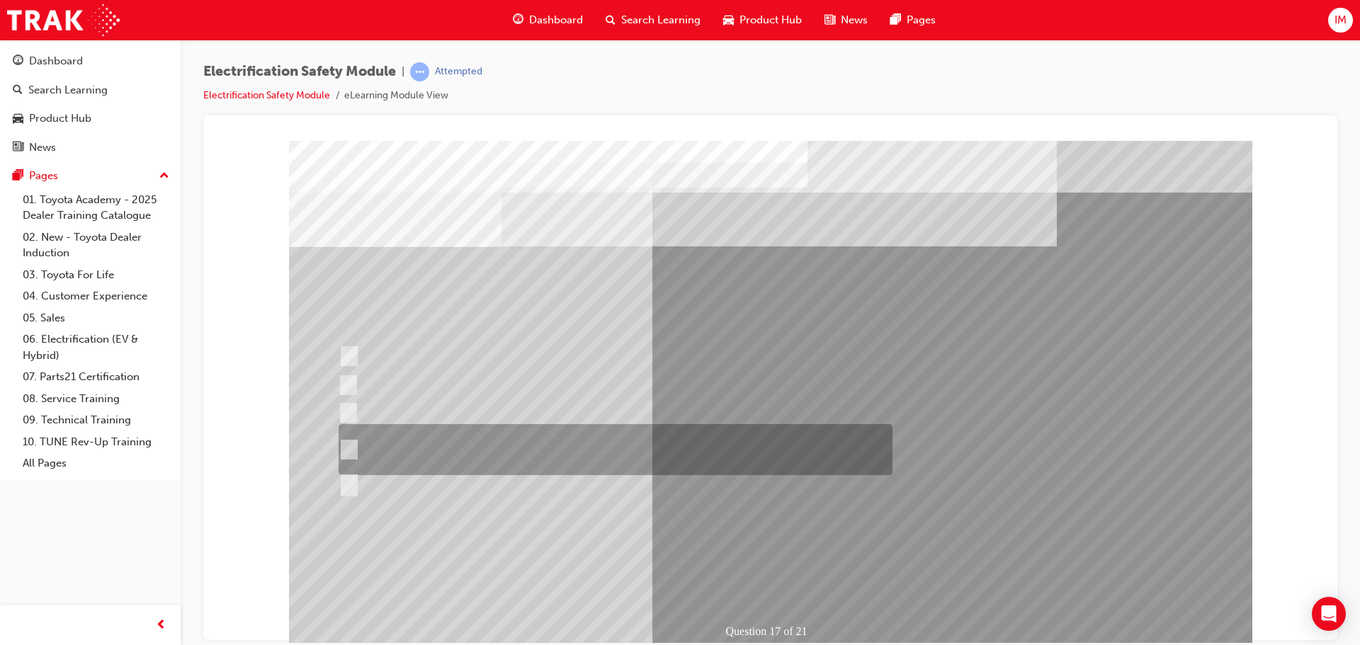
click at [604, 436] on div at bounding box center [612, 449] width 554 height 51
radio input "true"
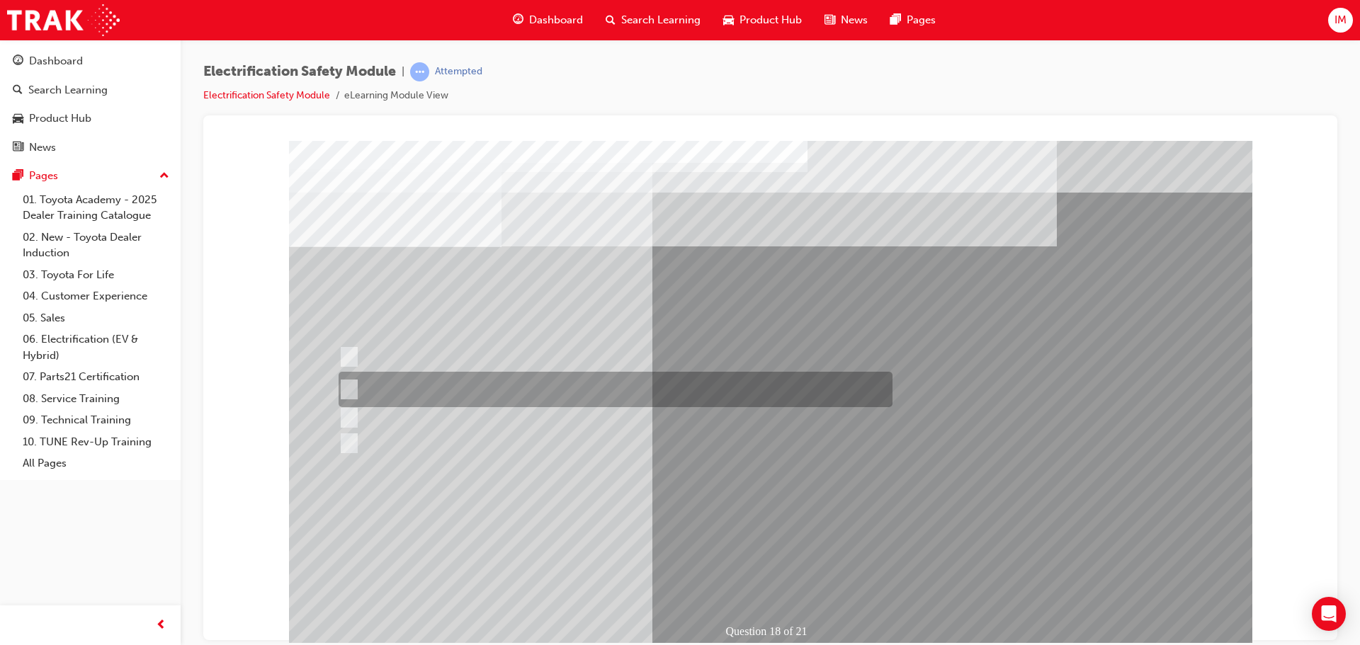
click at [607, 380] on div at bounding box center [612, 389] width 554 height 35
radio input "true"
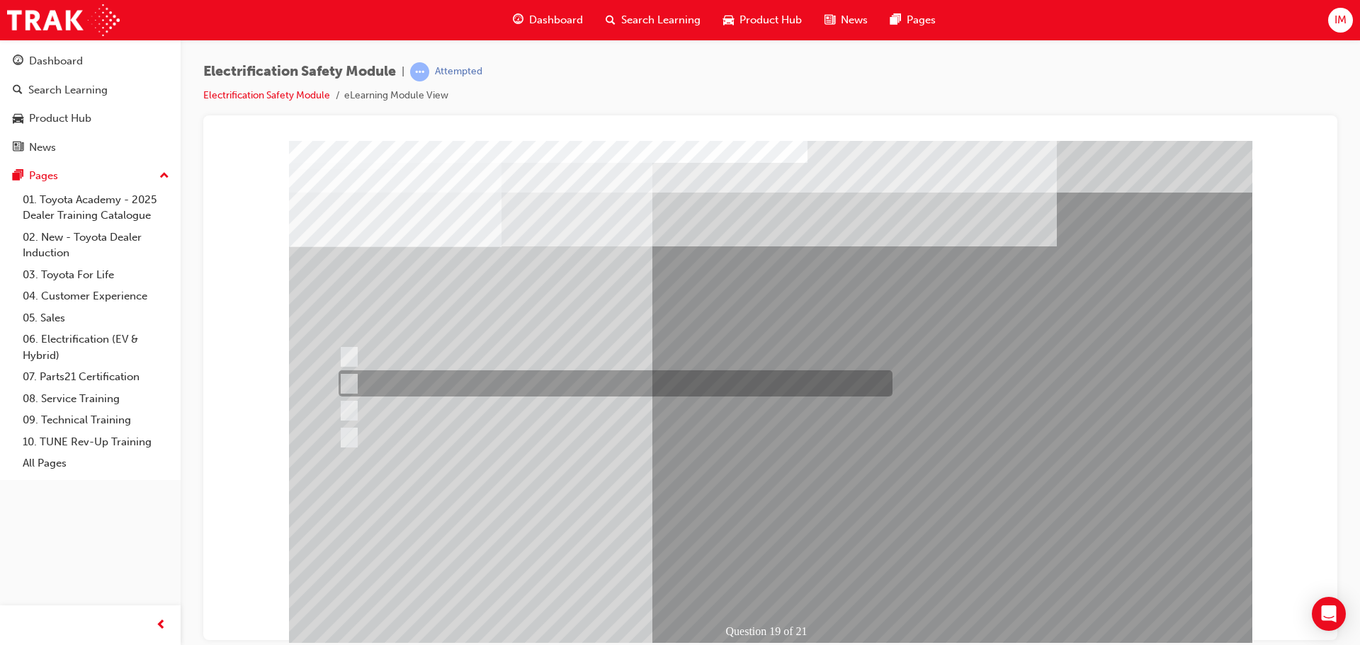
click at [612, 384] on div at bounding box center [612, 384] width 554 height 26
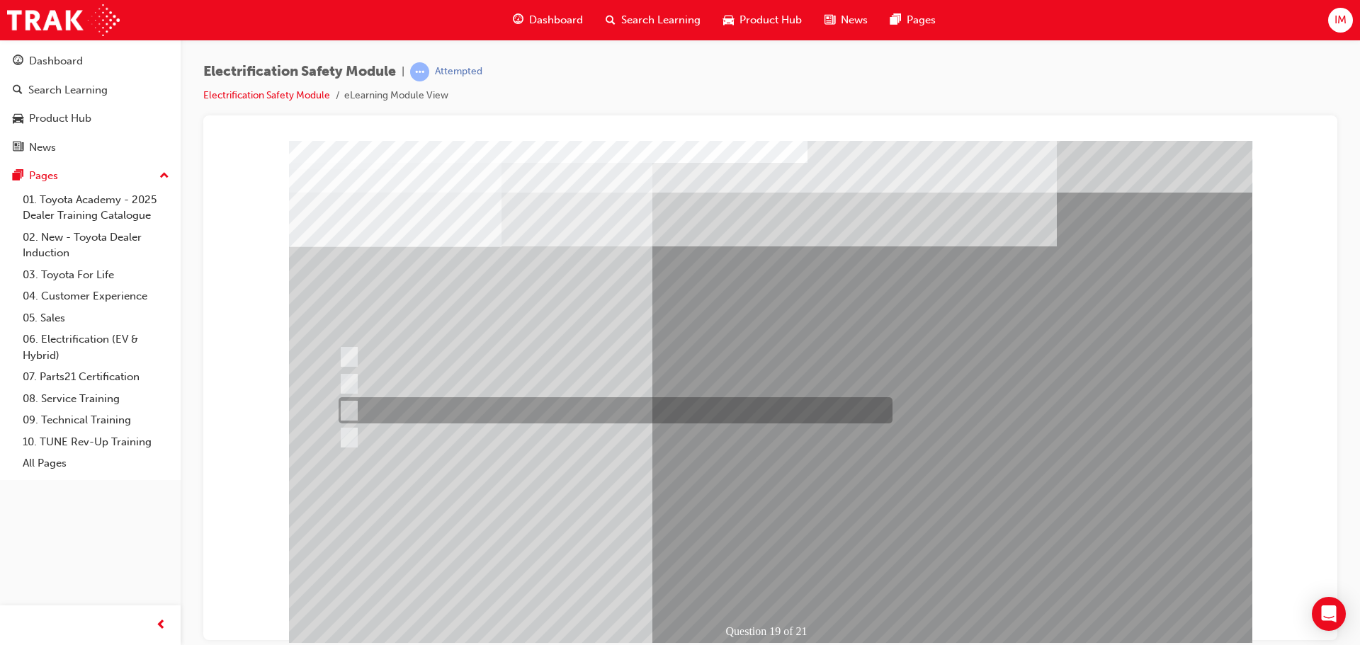
click at [619, 402] on div at bounding box center [612, 410] width 554 height 26
radio input "false"
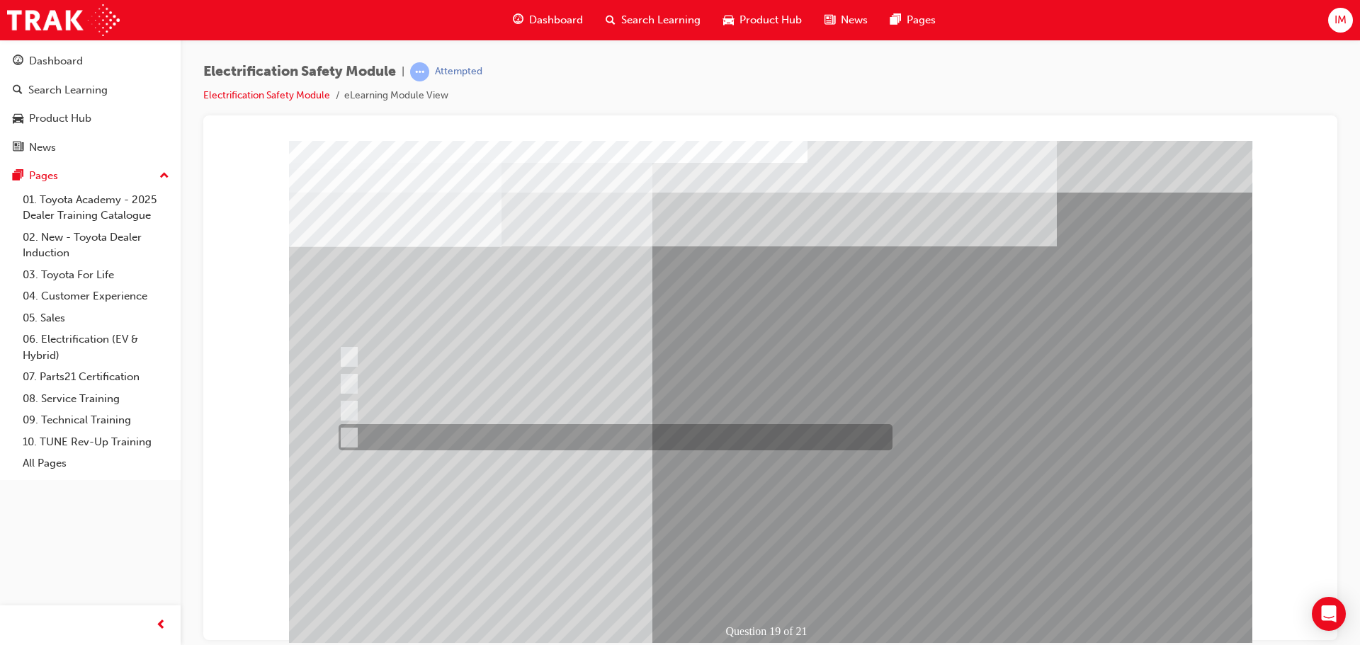
click at [622, 441] on div at bounding box center [612, 437] width 554 height 26
radio input "false"
radio input "true"
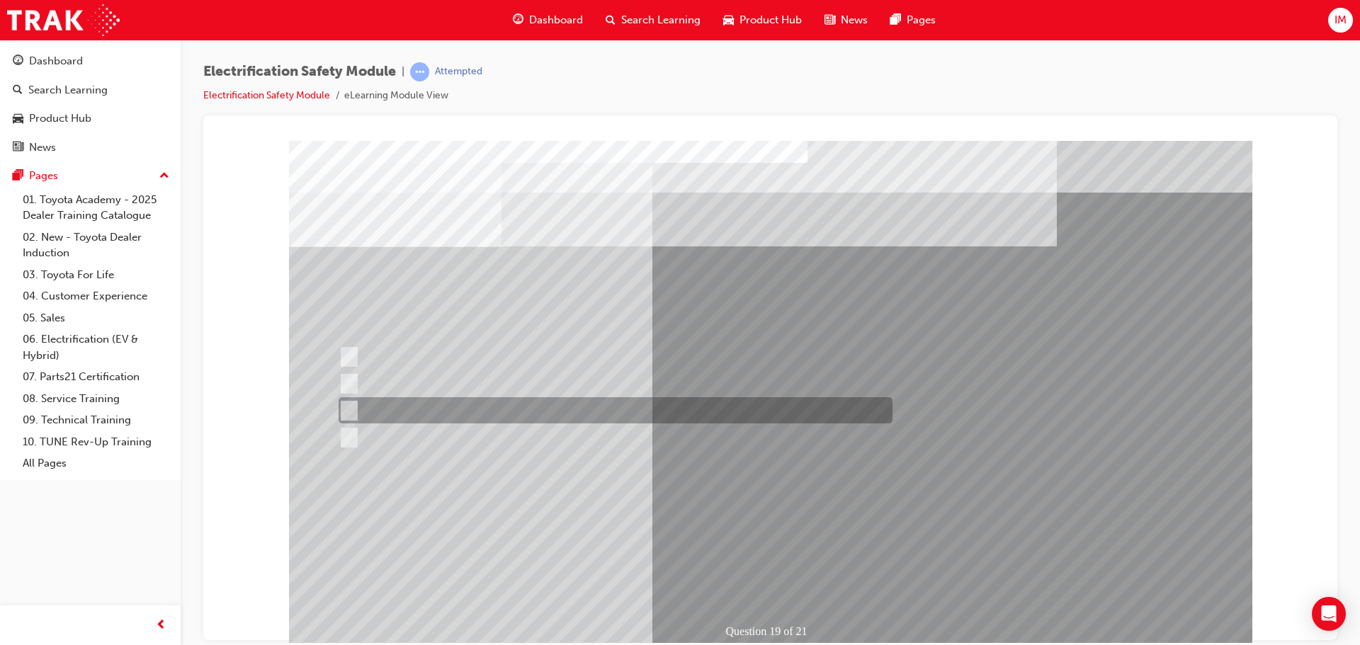
click at [613, 417] on div at bounding box center [612, 410] width 554 height 26
radio input "true"
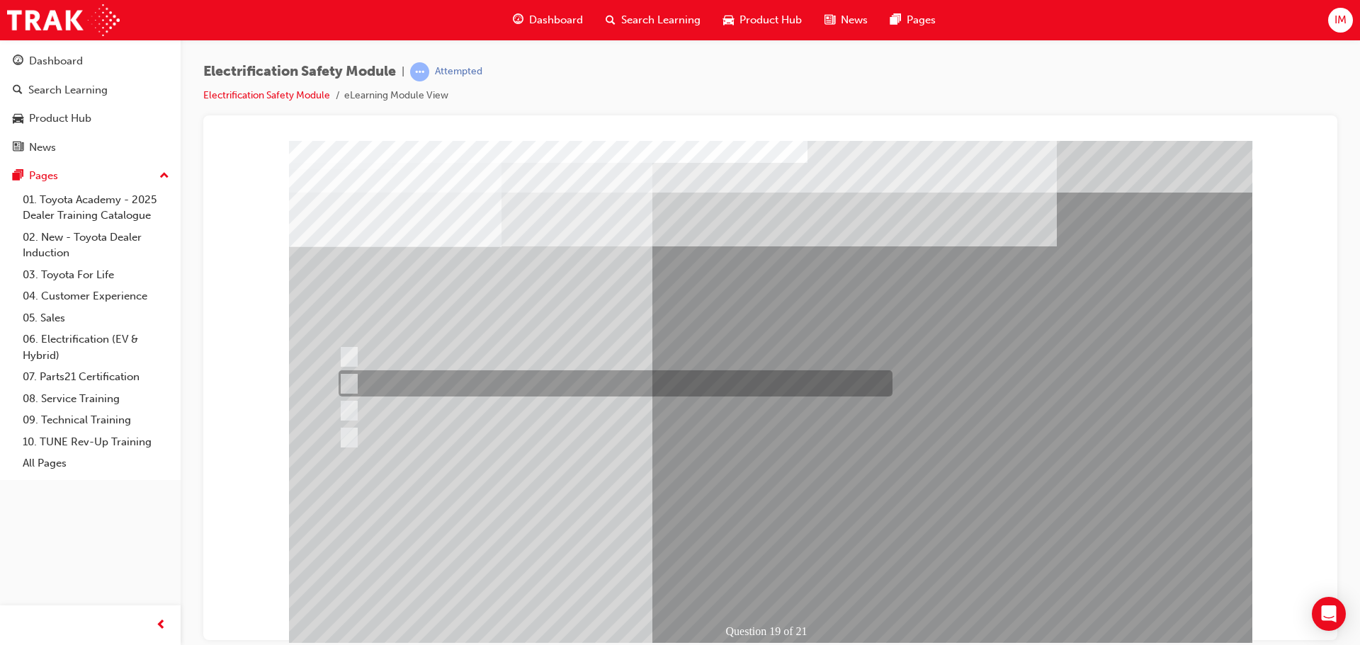
click at [618, 390] on div at bounding box center [612, 384] width 554 height 26
radio input "true"
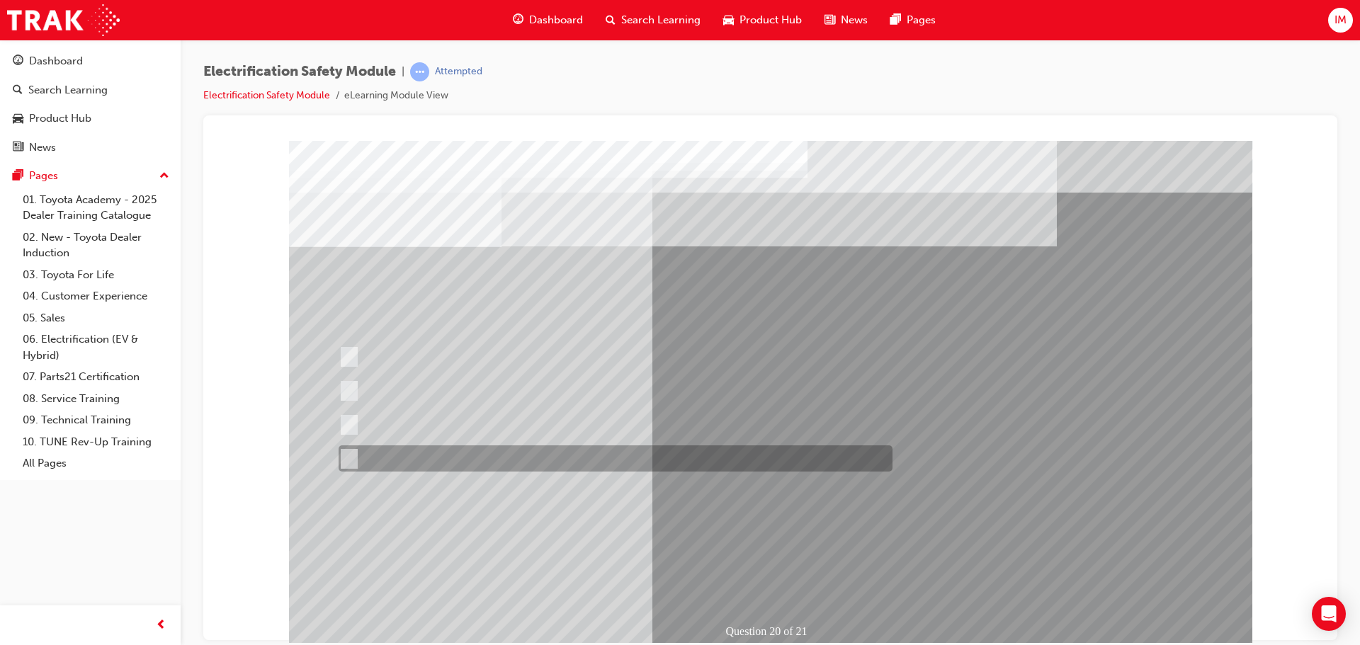
click at [592, 468] on div at bounding box center [612, 459] width 554 height 26
radio input "true"
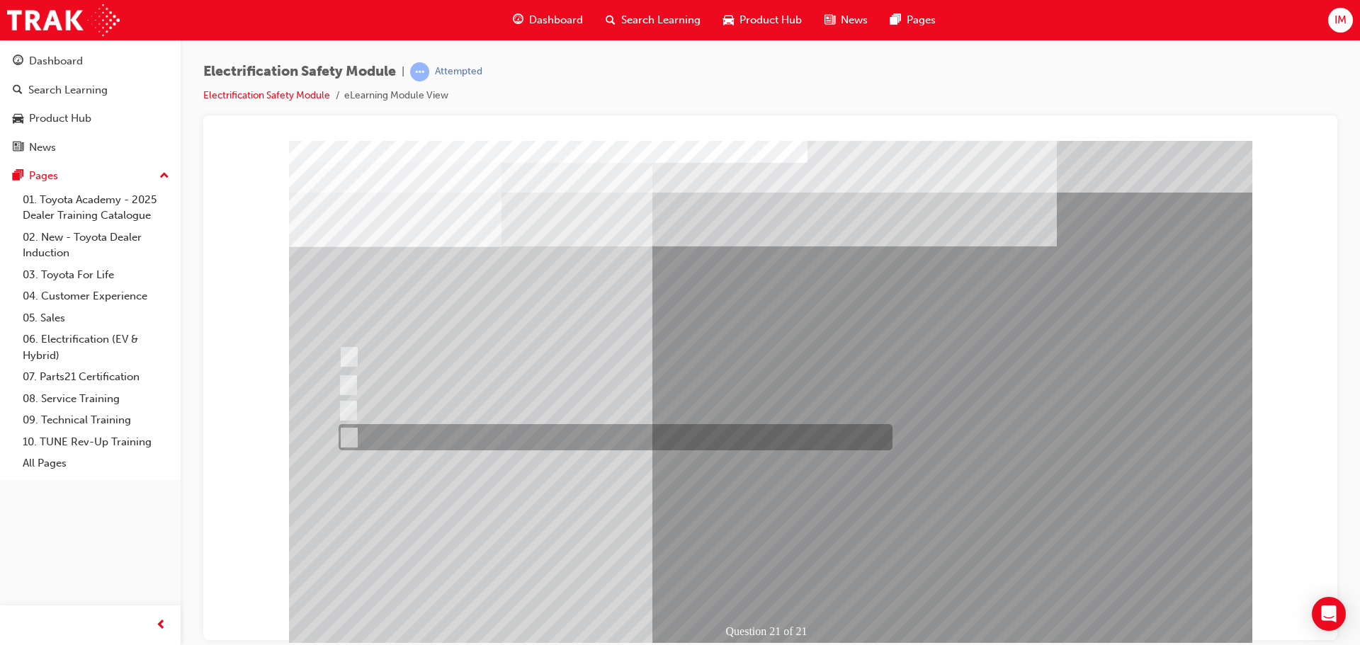
click at [527, 432] on div at bounding box center [612, 437] width 554 height 26
radio input "true"
